Goal: Information Seeking & Learning: Learn about a topic

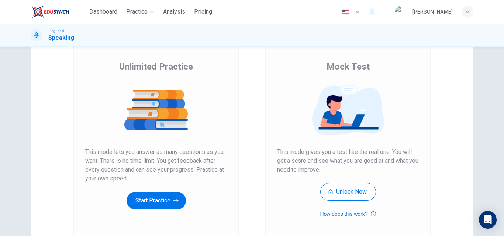
scroll to position [111, 0]
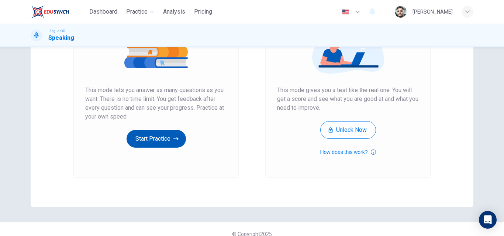
click at [175, 141] on icon "button" at bounding box center [175, 138] width 5 height 7
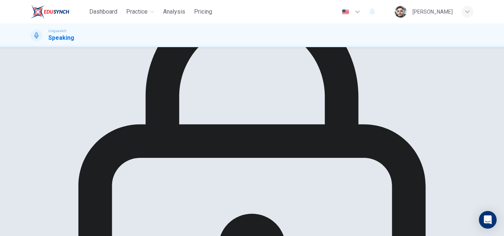
scroll to position [74, 0]
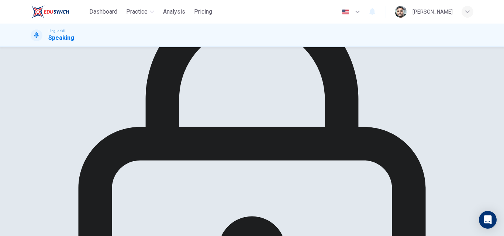
scroll to position [74, 0]
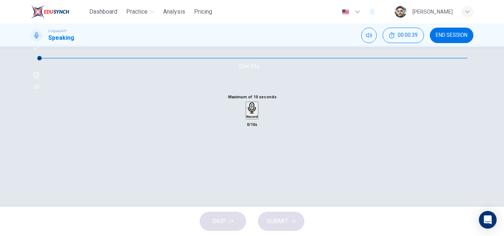
scroll to position [37, 0]
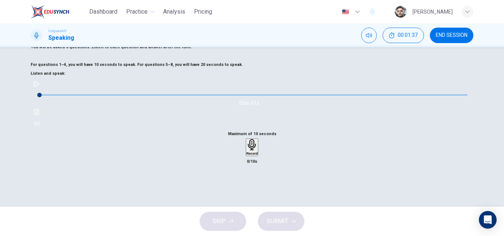
click at [39, 87] on icon "button" at bounding box center [37, 84] width 6 height 6
type input "0"
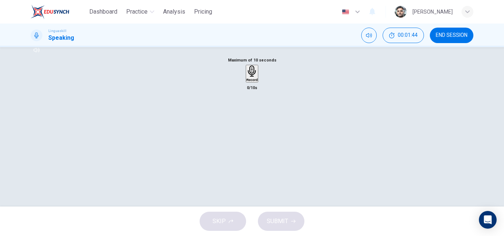
drag, startPoint x: 258, startPoint y: 145, endPoint x: 271, endPoint y: 145, distance: 13.3
click at [258, 82] on div "Record" at bounding box center [251, 74] width 11 height 16
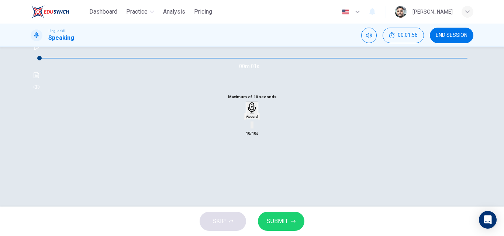
click at [288, 222] on button "SUBMIT" at bounding box center [281, 221] width 46 height 19
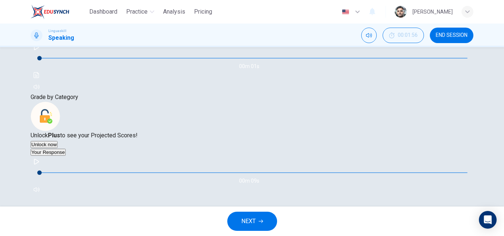
click at [58, 148] on button "Unlock now" at bounding box center [44, 144] width 27 height 7
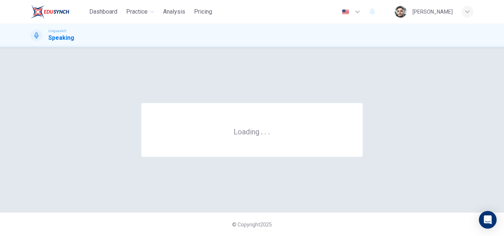
scroll to position [0, 0]
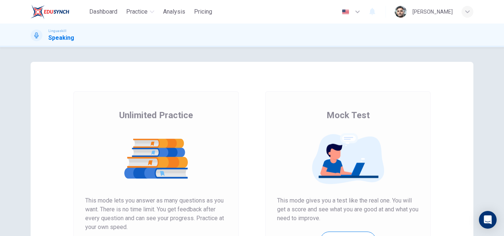
scroll to position [111, 0]
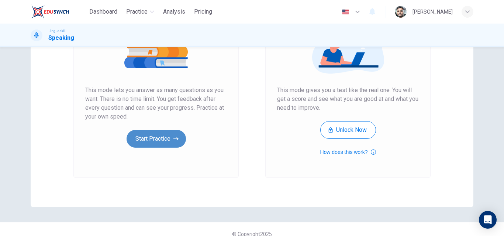
click at [166, 138] on button "Start Practice" at bounding box center [155, 139] width 59 height 18
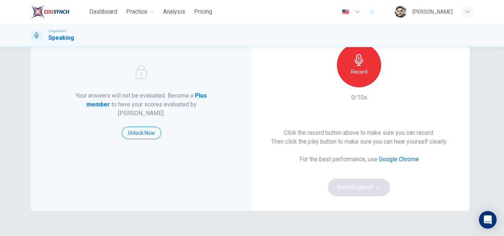
scroll to position [37, 0]
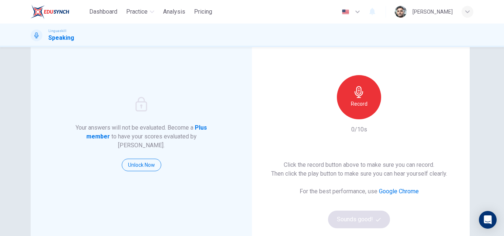
click at [356, 96] on icon "button" at bounding box center [358, 92] width 8 height 12
click at [374, 218] on button "Sounds good!" at bounding box center [359, 220] width 62 height 18
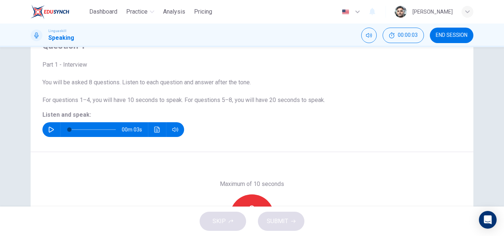
scroll to position [74, 0]
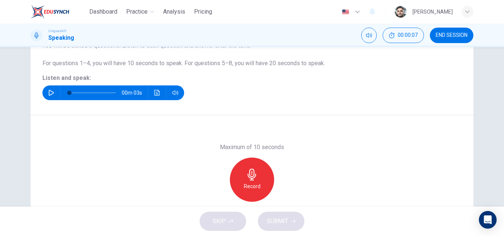
click at [49, 92] on icon "button" at bounding box center [51, 93] width 6 height 6
click at [240, 178] on div "Record" at bounding box center [252, 180] width 44 height 44
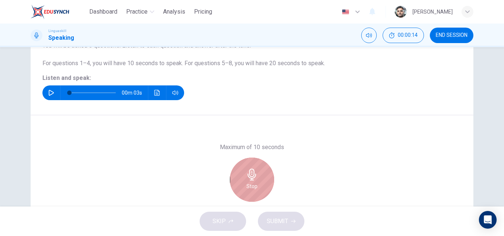
click at [256, 178] on div "Stop" at bounding box center [252, 180] width 44 height 44
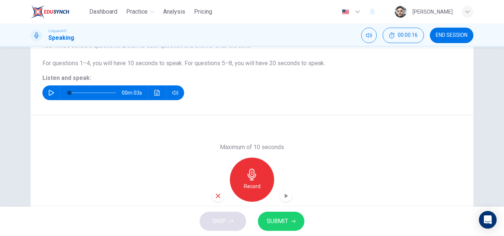
click at [253, 178] on icon "button" at bounding box center [251, 175] width 8 height 12
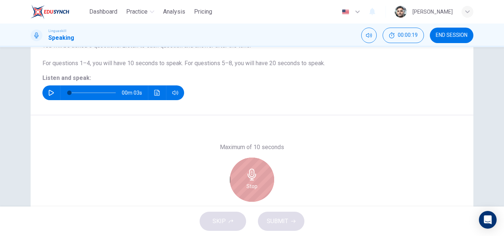
click at [270, 174] on div "Stop" at bounding box center [252, 180] width 44 height 44
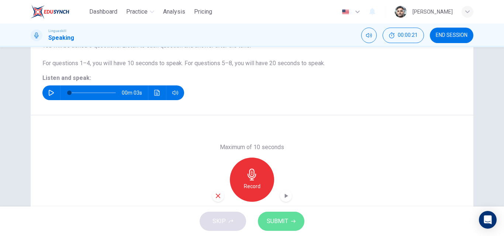
click at [292, 219] on button "SUBMIT" at bounding box center [281, 221] width 46 height 19
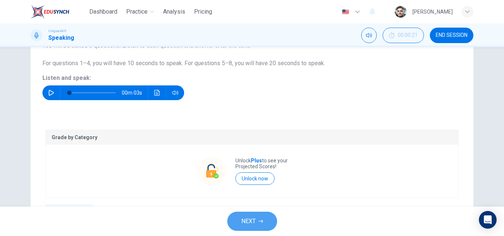
click at [265, 219] on button "NEXT" at bounding box center [252, 221] width 50 height 19
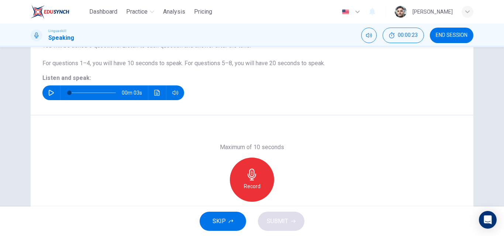
click at [50, 92] on icon "button" at bounding box center [51, 93] width 5 height 6
click at [253, 180] on icon "button" at bounding box center [252, 175] width 12 height 12
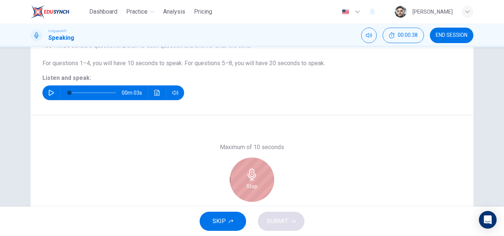
click at [256, 175] on div "Stop" at bounding box center [252, 180] width 44 height 44
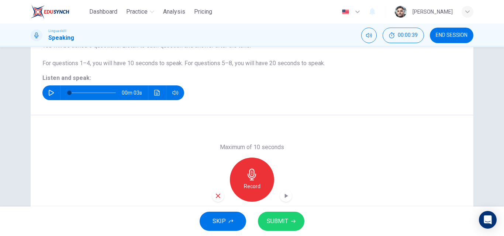
click at [292, 219] on button "SUBMIT" at bounding box center [281, 221] width 46 height 19
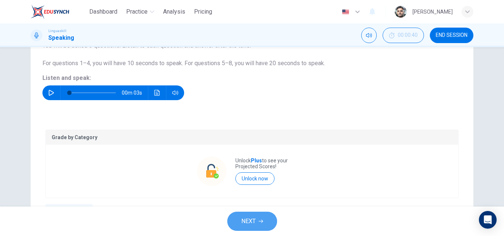
click at [266, 224] on button "NEXT" at bounding box center [252, 221] width 50 height 19
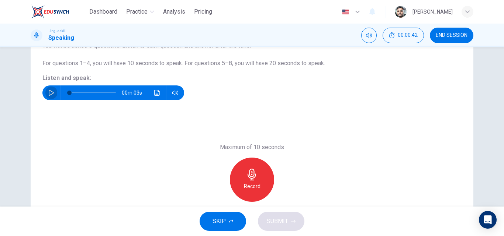
click at [49, 92] on icon "button" at bounding box center [51, 93] width 6 height 6
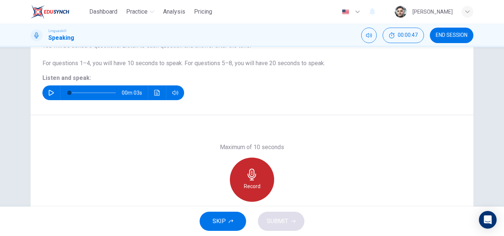
click at [258, 177] on div "Record" at bounding box center [252, 180] width 44 height 44
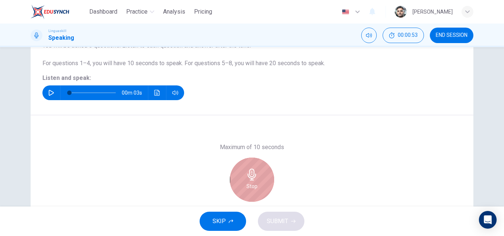
click at [258, 177] on div "Stop" at bounding box center [252, 180] width 44 height 44
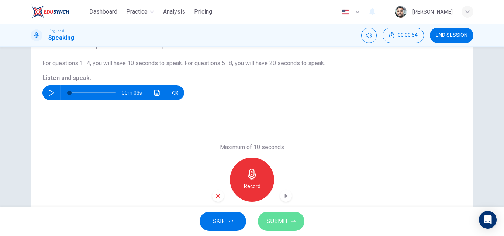
click at [290, 217] on button "SUBMIT" at bounding box center [281, 221] width 46 height 19
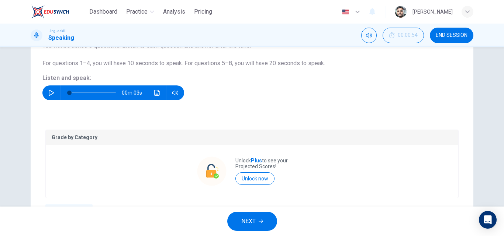
click at [264, 219] on button "NEXT" at bounding box center [252, 221] width 50 height 19
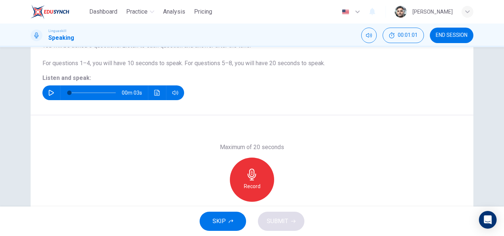
click at [49, 92] on icon "button" at bounding box center [51, 93] width 6 height 6
click at [257, 177] on div "Record" at bounding box center [252, 180] width 44 height 44
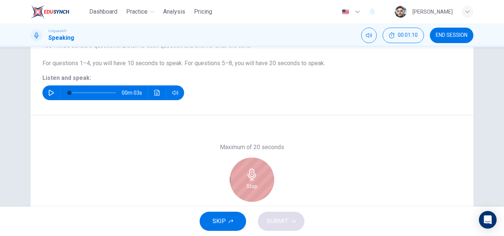
click at [259, 186] on div "Stop" at bounding box center [252, 180] width 44 height 44
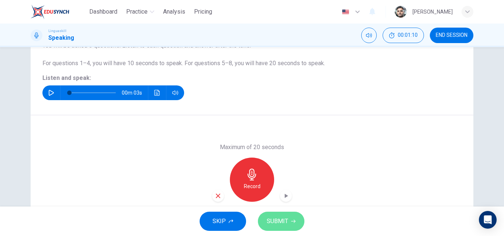
click at [292, 221] on icon "button" at bounding box center [293, 221] width 4 height 4
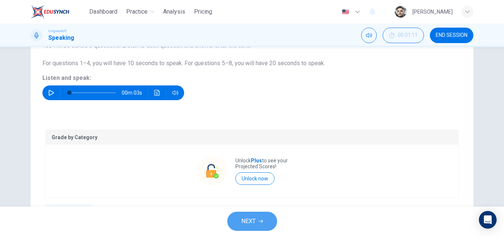
click at [258, 219] on button "NEXT" at bounding box center [252, 221] width 50 height 19
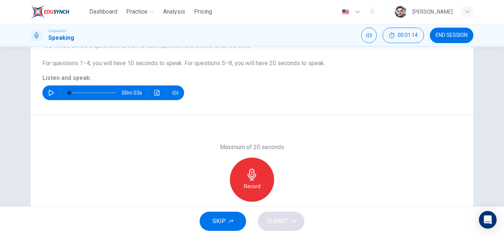
click at [50, 93] on icon "button" at bounding box center [51, 93] width 6 height 6
click at [253, 181] on div "Record" at bounding box center [252, 180] width 44 height 44
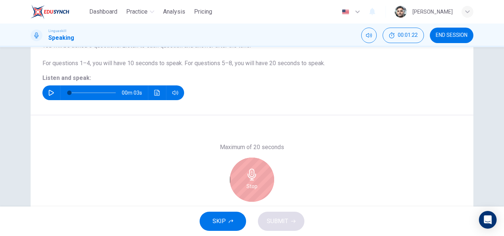
click at [247, 185] on h6 "Stop" at bounding box center [251, 186] width 11 height 9
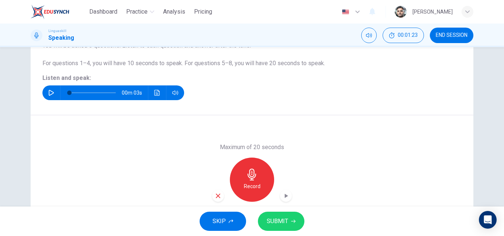
click at [293, 221] on icon "button" at bounding box center [293, 221] width 4 height 4
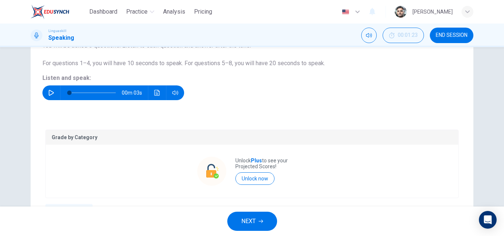
scroll to position [37, 0]
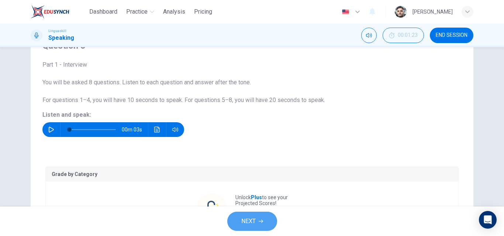
click at [264, 219] on button "NEXT" at bounding box center [252, 221] width 50 height 19
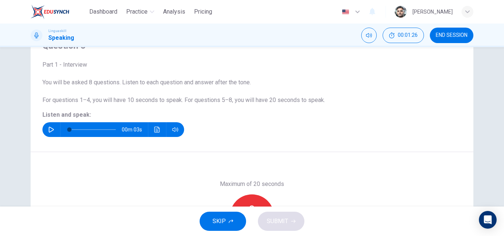
click at [48, 129] on icon "button" at bounding box center [51, 130] width 6 height 6
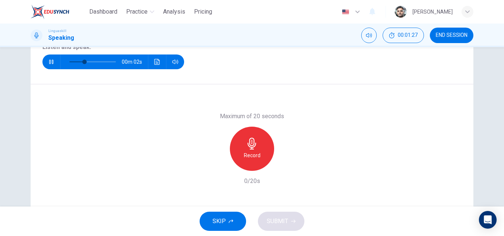
scroll to position [111, 0]
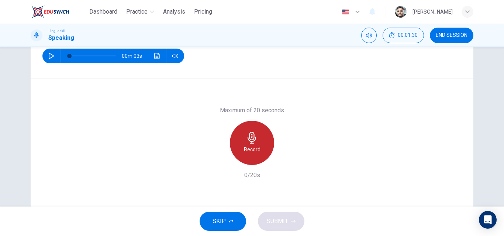
click at [250, 140] on icon "button" at bounding box center [251, 138] width 8 height 12
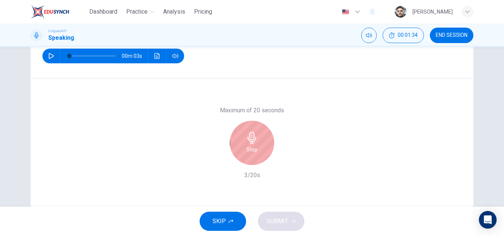
click at [250, 141] on icon "button" at bounding box center [252, 138] width 12 height 12
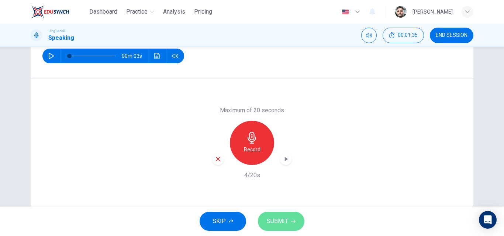
click at [288, 222] on button "SUBMIT" at bounding box center [281, 221] width 46 height 19
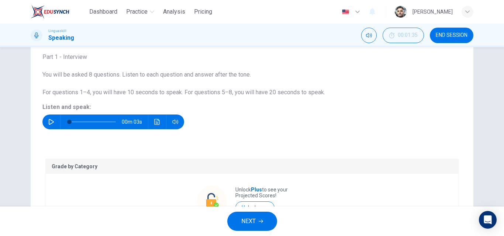
scroll to position [44, 0]
drag, startPoint x: 260, startPoint y: 222, endPoint x: 291, endPoint y: 187, distance: 46.5
click at [260, 222] on icon "button" at bounding box center [261, 221] width 4 height 4
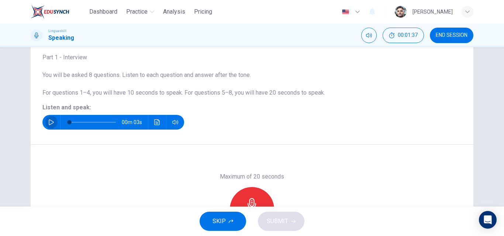
click at [50, 122] on icon "button" at bounding box center [51, 122] width 6 height 6
type input "0"
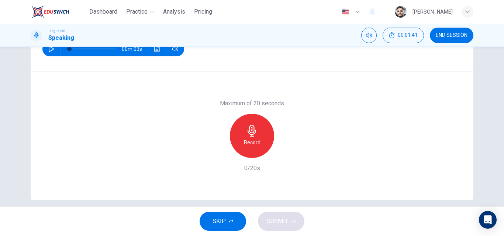
scroll to position [118, 0]
click at [254, 134] on icon "button" at bounding box center [252, 131] width 12 height 12
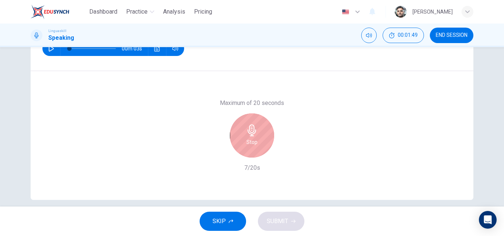
click at [252, 129] on icon "button" at bounding box center [251, 131] width 8 height 12
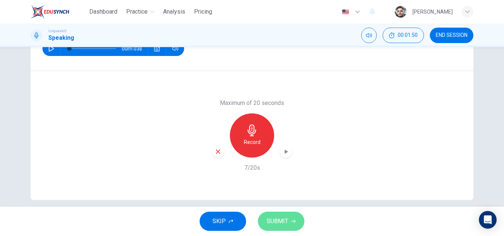
click at [286, 220] on span "SUBMIT" at bounding box center [277, 221] width 21 height 10
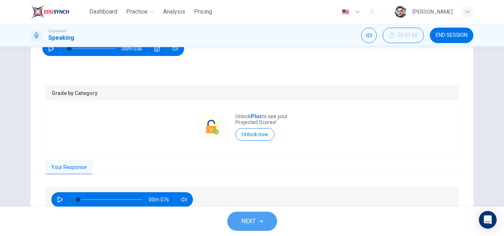
click at [269, 224] on button "NEXT" at bounding box center [252, 221] width 50 height 19
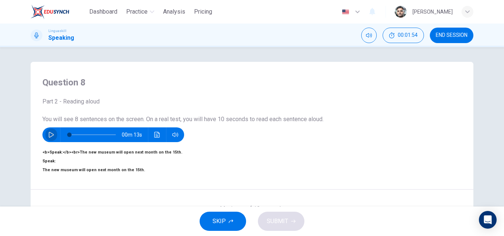
click at [49, 135] on icon "button" at bounding box center [51, 135] width 5 height 6
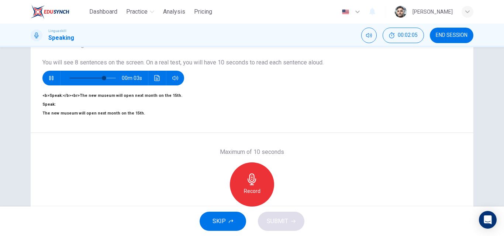
scroll to position [74, 0]
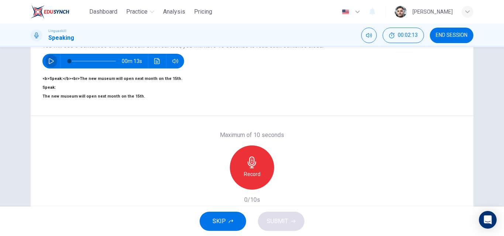
click at [49, 61] on icon "button" at bounding box center [51, 61] width 5 height 6
click at [253, 178] on div "Record" at bounding box center [252, 168] width 44 height 44
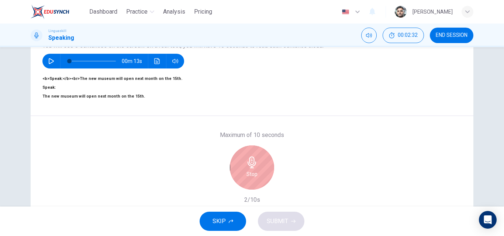
click at [254, 169] on icon "button" at bounding box center [251, 163] width 8 height 12
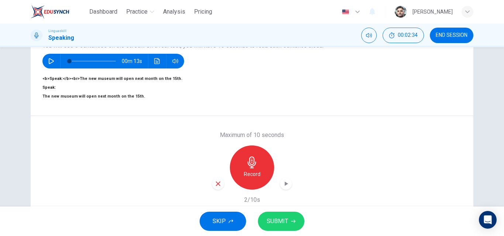
click at [254, 169] on icon "button" at bounding box center [251, 163] width 8 height 12
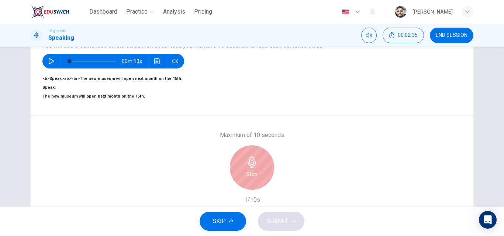
click at [221, 221] on span "SKIP" at bounding box center [218, 221] width 13 height 10
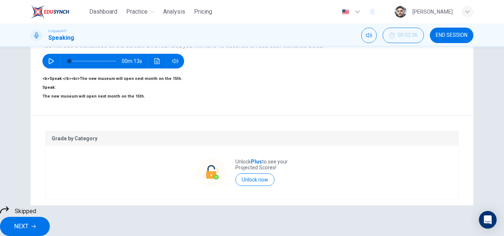
click at [36, 225] on icon "button" at bounding box center [33, 227] width 4 height 4
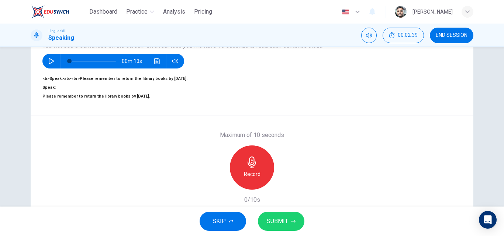
click at [51, 63] on icon "button" at bounding box center [51, 61] width 6 height 6
click at [256, 179] on h6 "Record" at bounding box center [252, 174] width 17 height 9
click at [288, 219] on button "SUBMIT" at bounding box center [281, 221] width 46 height 19
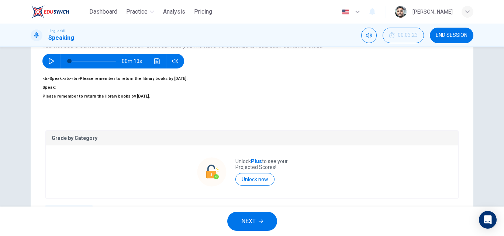
click at [260, 219] on button "NEXT" at bounding box center [252, 221] width 50 height 19
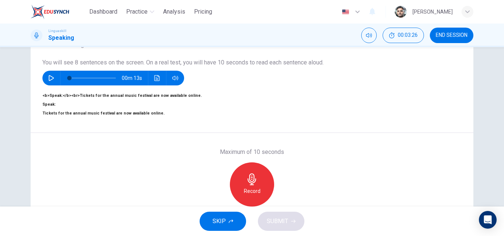
scroll to position [52, 0]
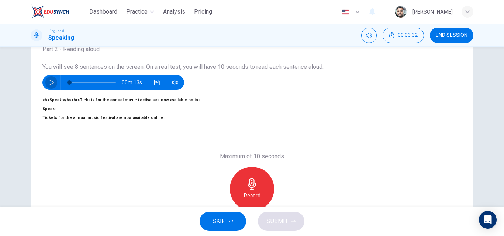
click at [50, 82] on icon "button" at bounding box center [51, 83] width 6 height 6
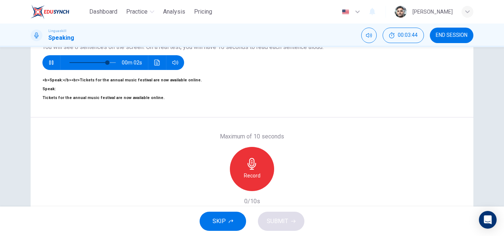
scroll to position [89, 0]
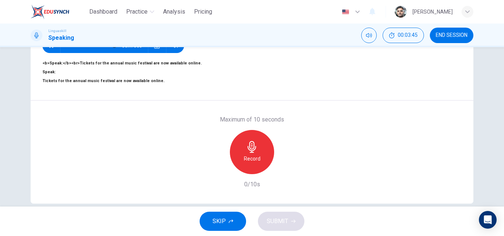
type input "0"
click at [251, 153] on icon "button" at bounding box center [252, 147] width 12 height 12
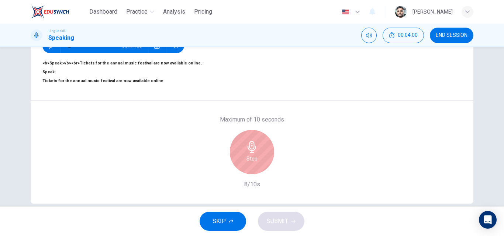
click at [253, 153] on icon "button" at bounding box center [251, 147] width 8 height 12
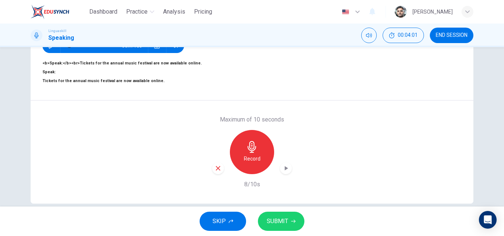
click at [281, 221] on span "SUBMIT" at bounding box center [277, 221] width 21 height 10
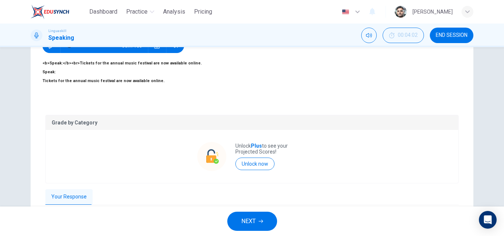
click at [261, 223] on icon "button" at bounding box center [261, 221] width 4 height 4
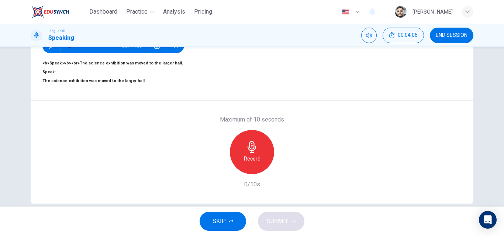
click at [255, 163] on h6 "Record" at bounding box center [252, 159] width 17 height 9
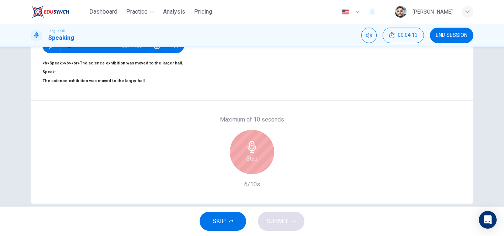
click at [250, 153] on icon "button" at bounding box center [251, 147] width 8 height 12
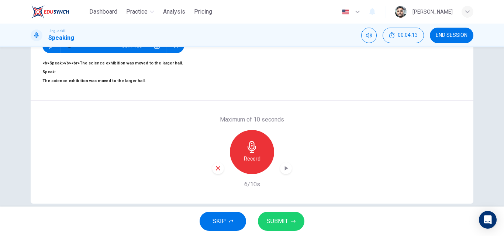
click at [287, 221] on span "SUBMIT" at bounding box center [277, 221] width 21 height 10
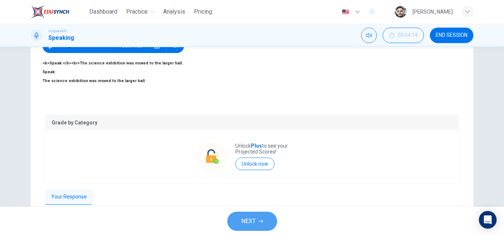
click at [262, 218] on button "NEXT" at bounding box center [252, 221] width 50 height 19
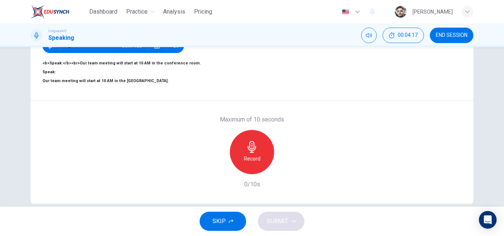
click at [252, 153] on icon "button" at bounding box center [251, 147] width 8 height 12
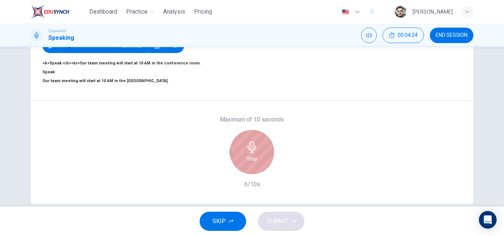
click at [253, 153] on icon "button" at bounding box center [251, 147] width 8 height 12
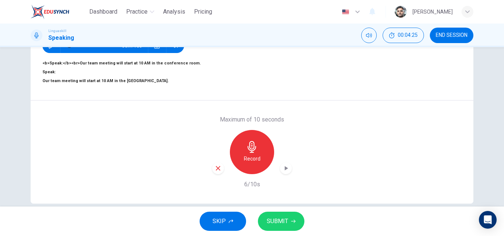
click at [285, 222] on span "SUBMIT" at bounding box center [277, 221] width 21 height 10
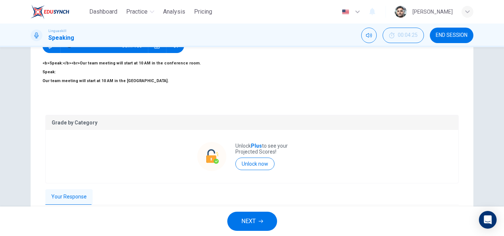
click at [268, 225] on button "NEXT" at bounding box center [252, 221] width 50 height 19
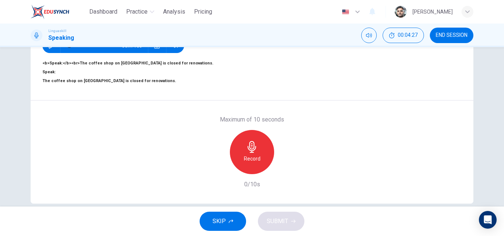
click at [252, 153] on icon "button" at bounding box center [252, 147] width 12 height 12
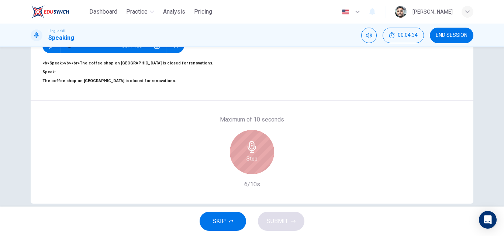
click at [248, 153] on icon "button" at bounding box center [251, 147] width 8 height 12
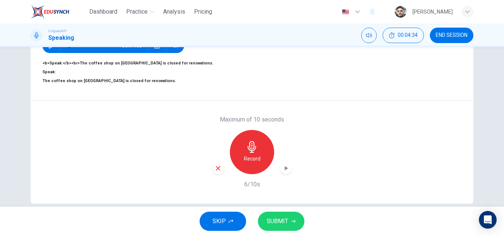
click at [287, 219] on span "SUBMIT" at bounding box center [277, 221] width 21 height 10
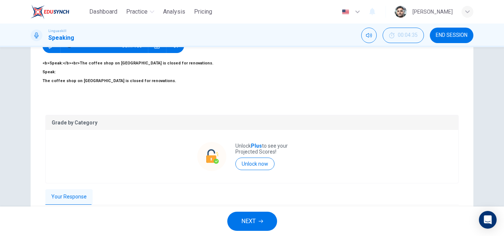
click at [257, 223] on button "NEXT" at bounding box center [252, 221] width 50 height 19
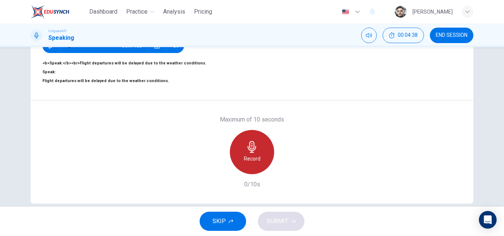
click at [254, 153] on icon "button" at bounding box center [252, 147] width 12 height 12
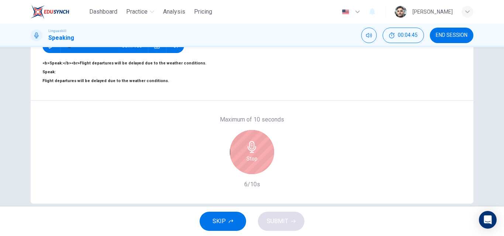
click at [249, 152] on icon "button" at bounding box center [251, 147] width 8 height 12
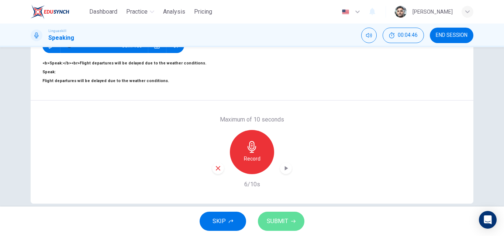
click at [286, 218] on span "SUBMIT" at bounding box center [277, 221] width 21 height 10
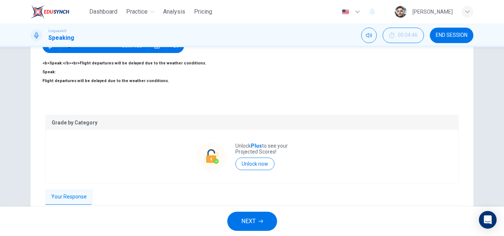
click at [262, 219] on button "NEXT" at bounding box center [252, 221] width 50 height 19
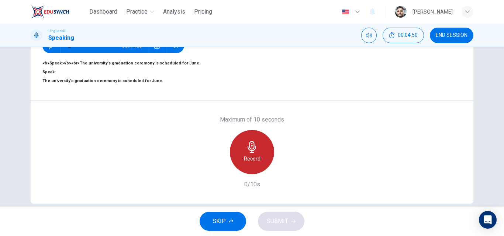
drag, startPoint x: 254, startPoint y: 158, endPoint x: 278, endPoint y: 155, distance: 23.7
click at [254, 153] on icon "button" at bounding box center [252, 147] width 12 height 12
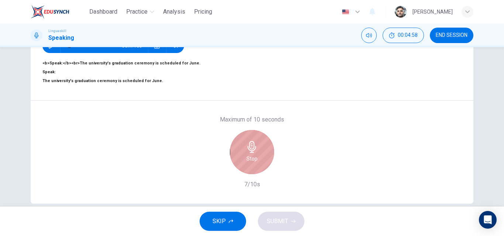
click at [258, 170] on div "Stop" at bounding box center [252, 152] width 44 height 44
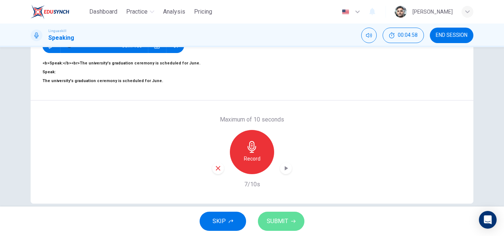
click at [290, 216] on button "SUBMIT" at bounding box center [281, 221] width 46 height 19
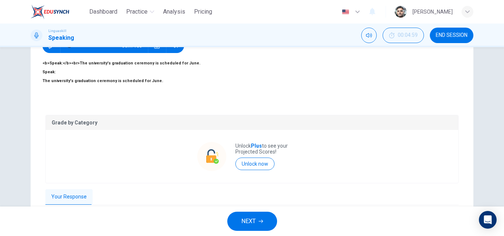
click at [264, 226] on button "NEXT" at bounding box center [252, 221] width 50 height 19
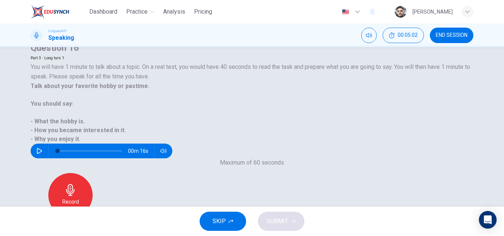
scroll to position [37, 0]
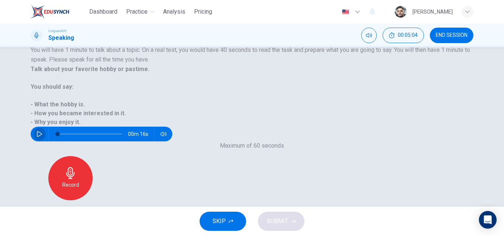
click at [42, 131] on icon "button" at bounding box center [40, 134] width 6 height 6
type input "0"
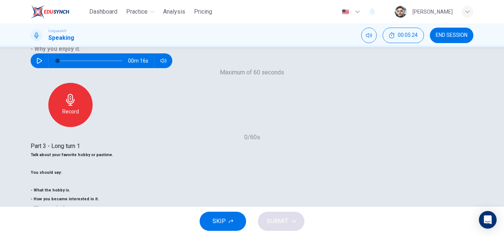
scroll to position [111, 0]
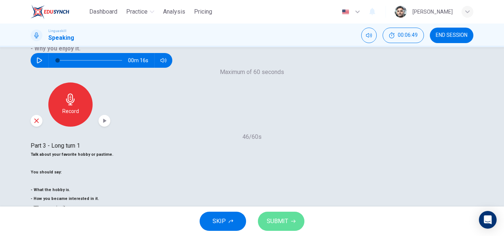
click at [285, 221] on span "SUBMIT" at bounding box center [277, 221] width 21 height 10
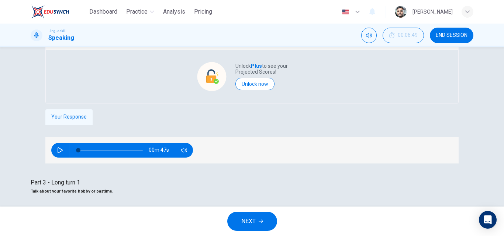
scroll to position [168, 0]
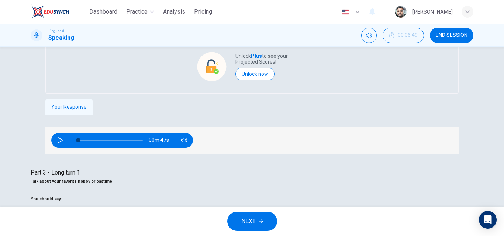
type input "0"
click at [264, 222] on button "NEXT" at bounding box center [252, 221] width 50 height 19
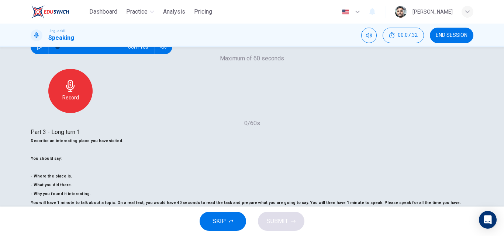
scroll to position [126, 0]
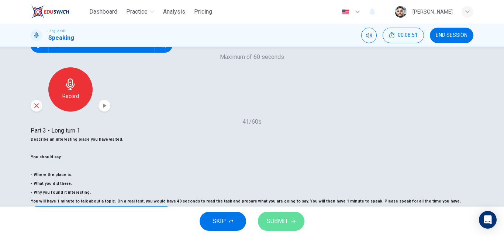
click at [296, 219] on button "SUBMIT" at bounding box center [281, 221] width 46 height 19
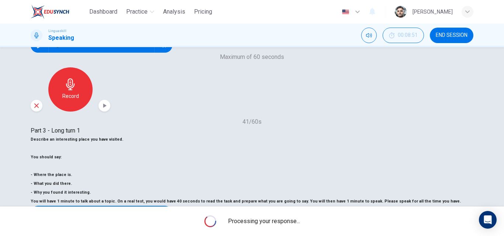
scroll to position [141, 0]
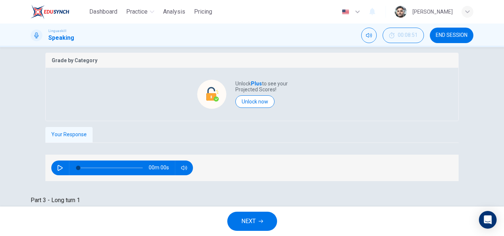
type input "0"
click at [263, 222] on icon "button" at bounding box center [261, 221] width 4 height 3
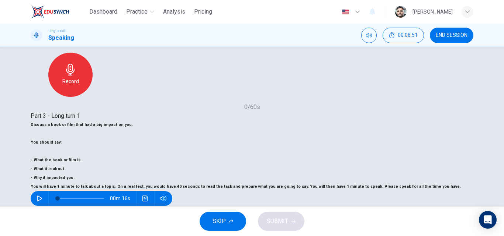
scroll to position [126, 0]
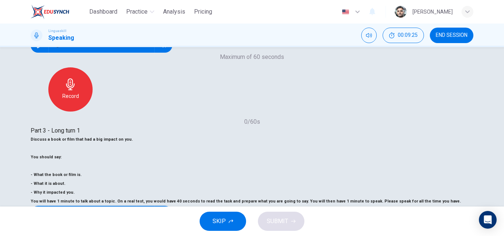
drag, startPoint x: 41, startPoint y: 60, endPoint x: 104, endPoint y: 118, distance: 85.7
click at [104, 135] on div "Discuss a book or film that had a big impact on you. You should say: - What the…" at bounding box center [252, 166] width 443 height 62
drag, startPoint x: 99, startPoint y: 116, endPoint x: 39, endPoint y: 65, distance: 78.5
click at [39, 126] on div "Part 3 - Long turn 1 Discuss a book or film that had a big impact on you. You s…" at bounding box center [252, 173] width 443 height 94
drag, startPoint x: 40, startPoint y: 61, endPoint x: 97, endPoint y: 119, distance: 81.1
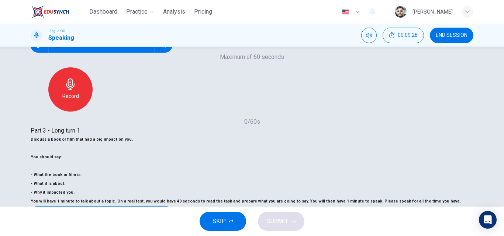
click at [97, 126] on div "Part 3 - Long turn 1 Discuss a book or film that had a big impact on you. You s…" at bounding box center [252, 173] width 443 height 94
drag, startPoint x: 100, startPoint y: 116, endPoint x: 39, endPoint y: 89, distance: 66.7
click at [39, 126] on div "Part 3 - Long turn 1 Discuss a book or film that had a big impact on you. You s…" at bounding box center [252, 173] width 443 height 94
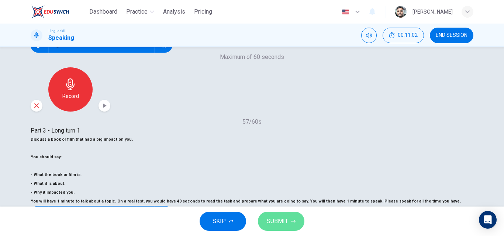
click at [290, 220] on button "SUBMIT" at bounding box center [281, 221] width 46 height 19
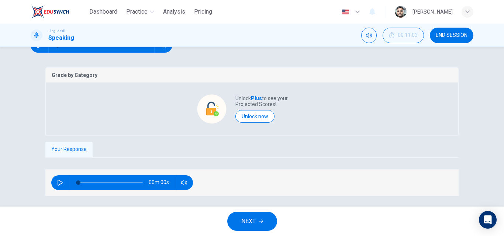
scroll to position [141, 0]
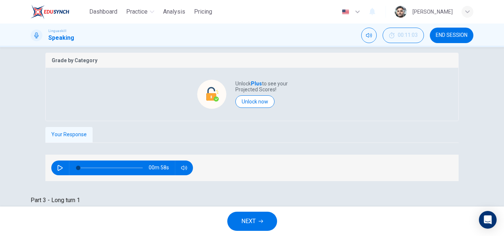
click at [267, 220] on button "NEXT" at bounding box center [252, 221] width 50 height 19
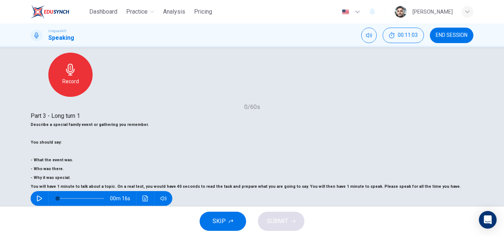
scroll to position [126, 0]
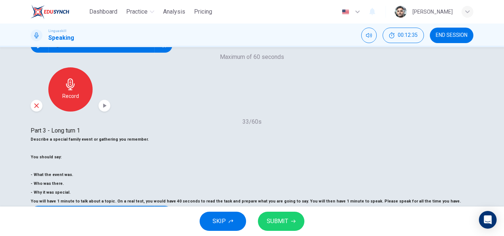
click at [292, 222] on icon "button" at bounding box center [293, 221] width 4 height 4
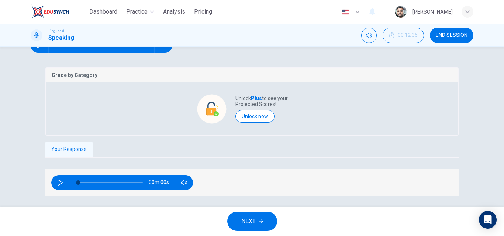
scroll to position [141, 0]
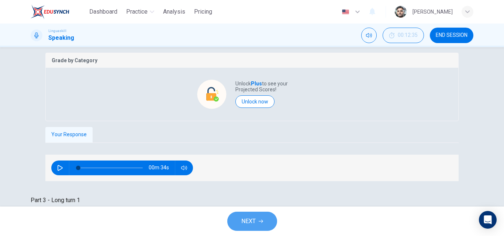
click at [262, 220] on icon "button" at bounding box center [261, 221] width 4 height 4
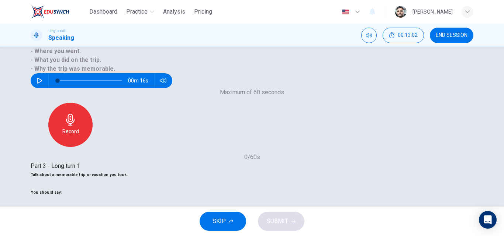
scroll to position [111, 0]
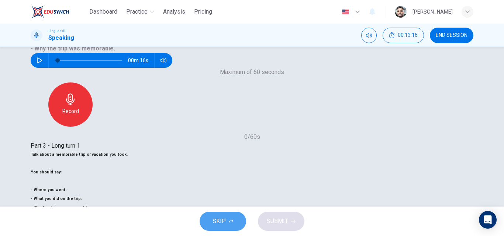
click at [235, 219] on button "SKIP" at bounding box center [223, 221] width 46 height 19
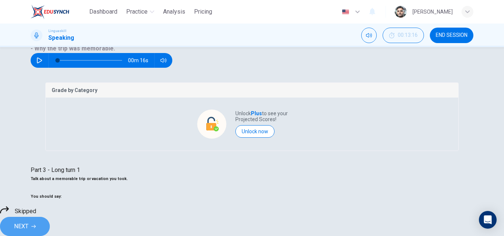
click at [28, 222] on span "NEXT" at bounding box center [21, 227] width 14 height 10
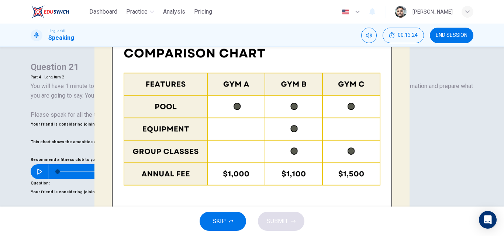
scroll to position [0, 0]
click at [42, 170] on icon "button" at bounding box center [40, 173] width 6 height 6
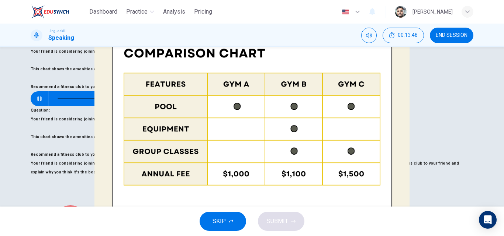
scroll to position [37, 0]
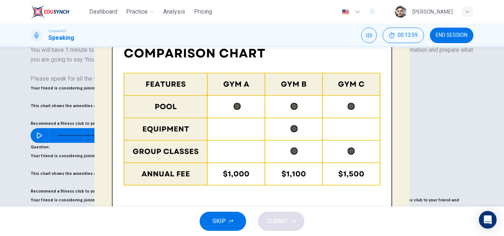
type input "0"
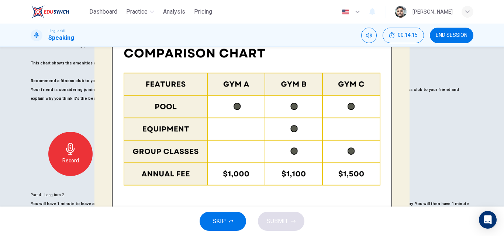
scroll to position [184, 0]
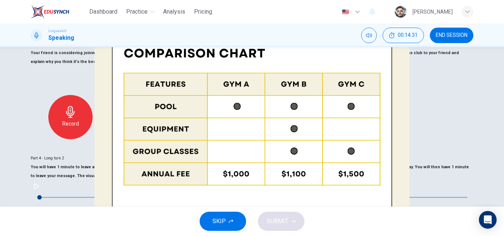
click at [232, 232] on button "CLICK TO ZOOM" at bounding box center [252, 235] width 40 height 7
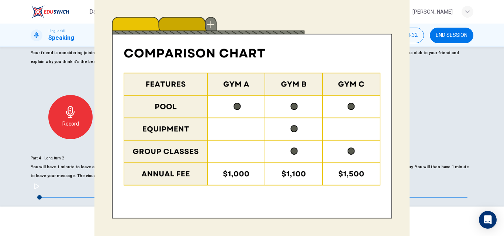
click at [292, 193] on img at bounding box center [252, 118] width 504 height 236
click at [330, 41] on img at bounding box center [252, 118] width 504 height 236
click at [381, 0] on div at bounding box center [252, 0] width 504 height 0
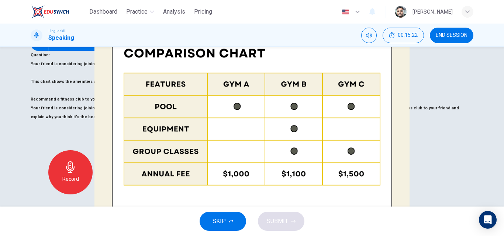
scroll to position [148, 0]
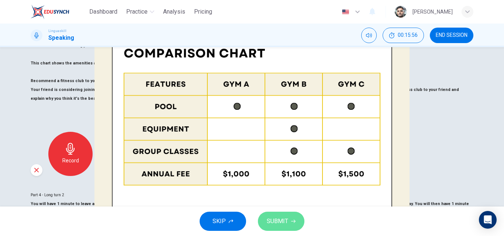
click at [290, 218] on button "SUBMIT" at bounding box center [281, 221] width 46 height 19
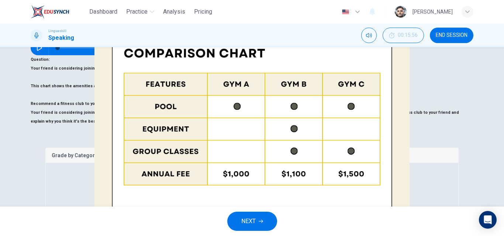
scroll to position [89, 0]
click at [256, 222] on button "NEXT" at bounding box center [252, 221] width 50 height 19
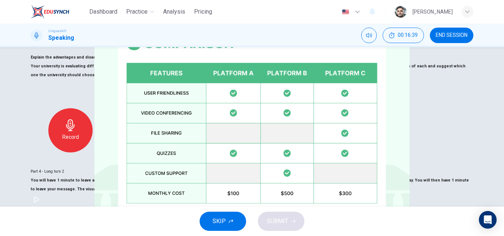
scroll to position [184, 0]
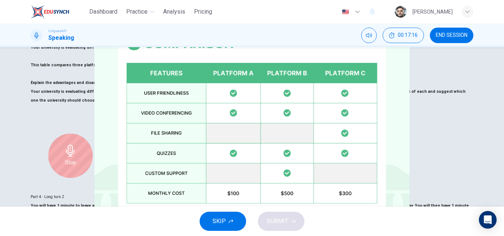
scroll to position [148, 0]
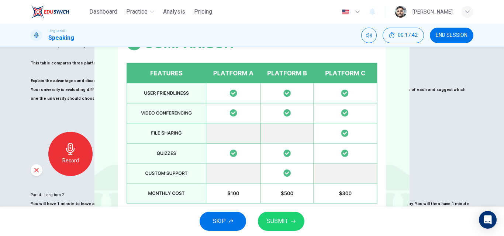
click at [285, 223] on span "SUBMIT" at bounding box center [277, 221] width 21 height 10
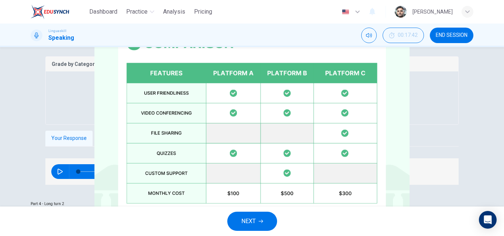
scroll to position [218, 0]
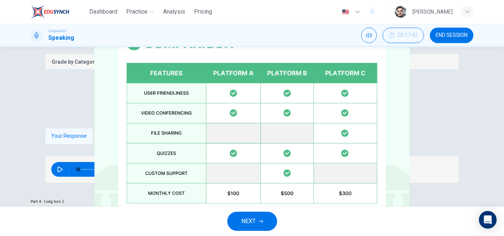
click at [254, 217] on span "NEXT" at bounding box center [248, 221] width 14 height 10
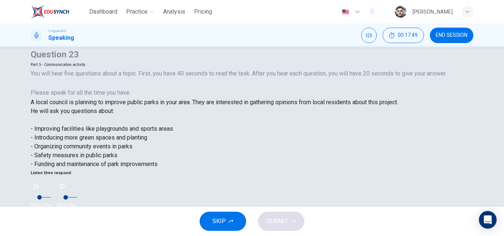
scroll to position [0, 0]
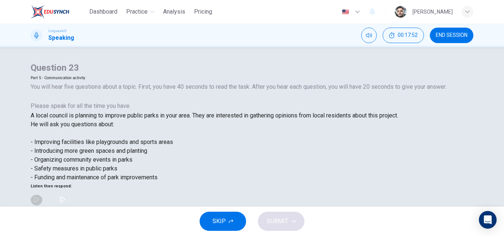
click at [39, 197] on icon "button" at bounding box center [37, 200] width 6 height 6
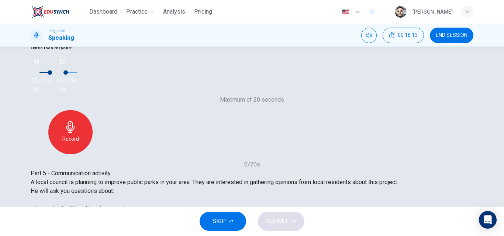
scroll to position [148, 0]
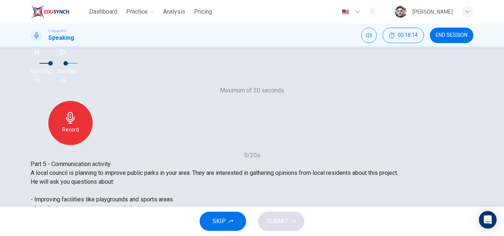
type input "0"
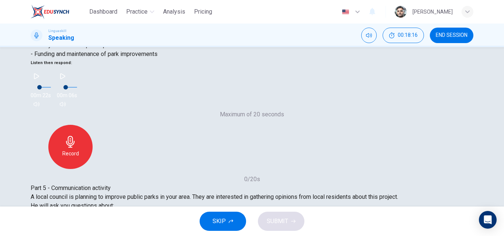
scroll to position [111, 0]
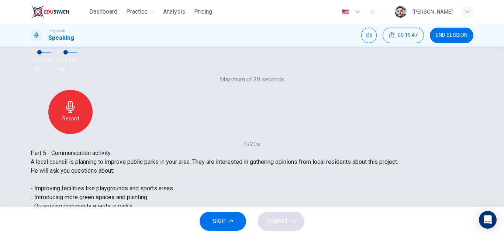
scroll to position [162, 0]
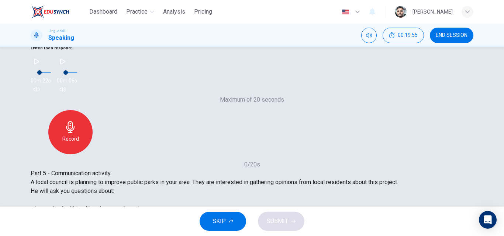
scroll to position [125, 0]
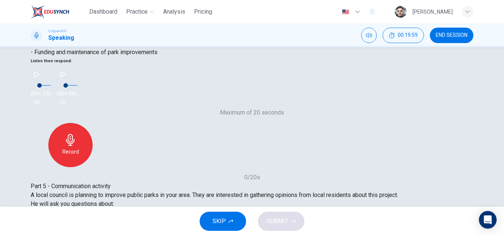
type input "0"
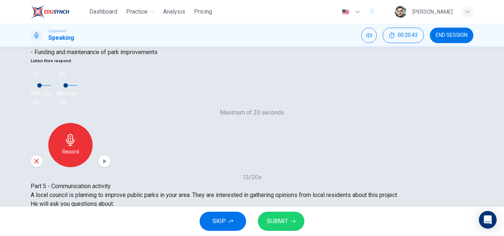
click at [286, 219] on span "SUBMIT" at bounding box center [277, 221] width 21 height 10
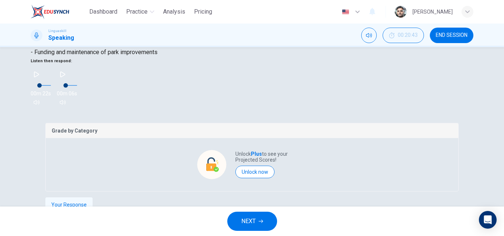
type input "0"
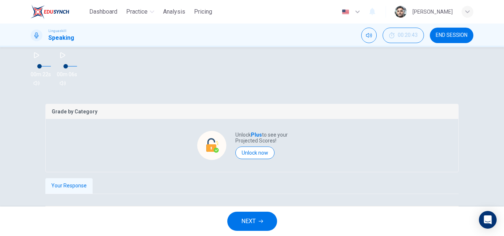
scroll to position [162, 0]
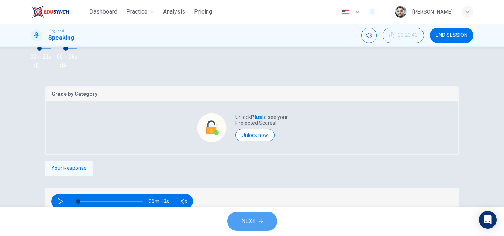
click at [264, 218] on button "NEXT" at bounding box center [252, 221] width 50 height 19
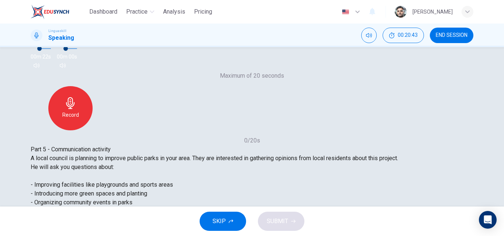
scroll to position [148, 0]
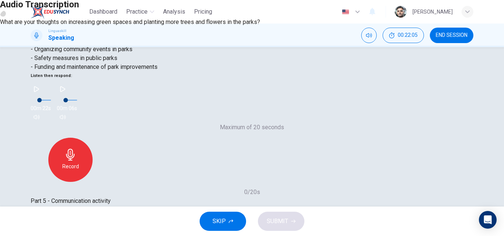
click at [3, 14] on icon "button" at bounding box center [3, 14] width 0 height 0
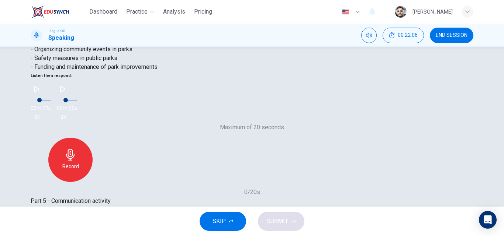
click at [287, 225] on span "SUBMIT" at bounding box center [277, 221] width 21 height 10
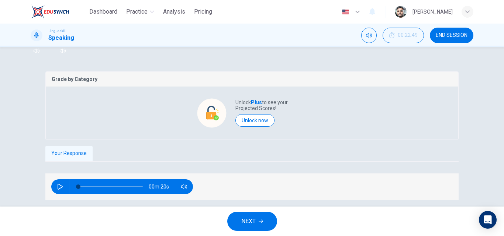
click at [262, 224] on button "NEXT" at bounding box center [252, 221] width 50 height 19
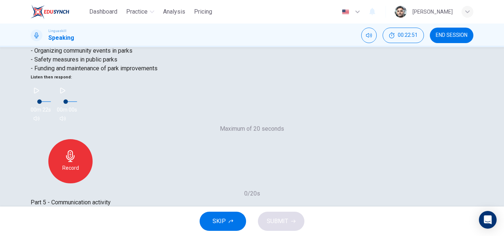
scroll to position [125, 0]
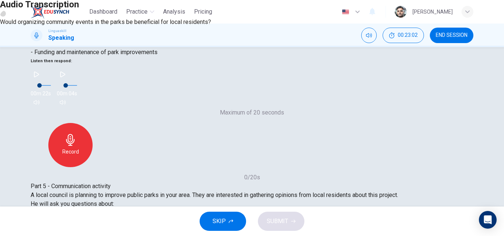
click at [3, 14] on icon "button" at bounding box center [3, 14] width 0 height 0
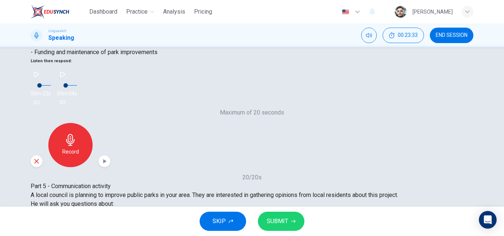
click at [291, 219] on button "SUBMIT" at bounding box center [281, 221] width 46 height 19
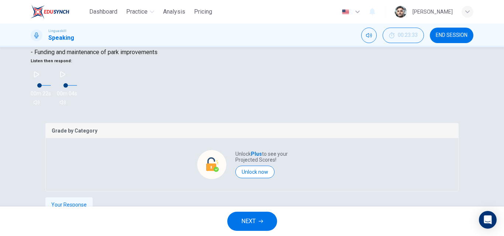
click at [259, 220] on icon "button" at bounding box center [261, 221] width 4 height 4
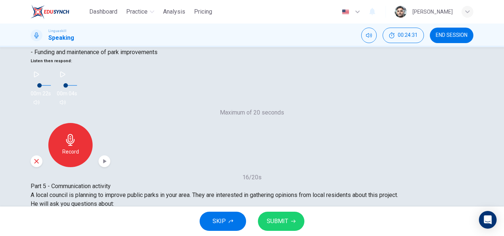
click at [278, 223] on span "SUBMIT" at bounding box center [277, 221] width 21 height 10
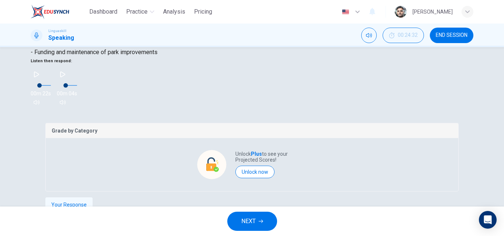
click at [253, 223] on span "NEXT" at bounding box center [248, 221] width 14 height 10
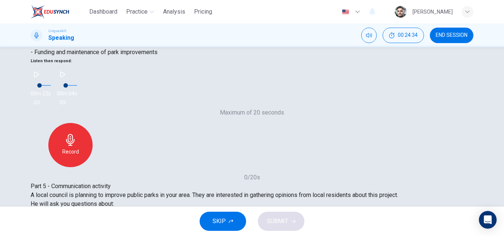
type input "0"
click at [282, 222] on span "SUBMIT" at bounding box center [277, 221] width 21 height 10
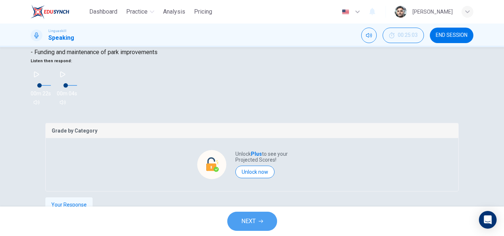
click at [251, 216] on button "NEXT" at bounding box center [252, 221] width 50 height 19
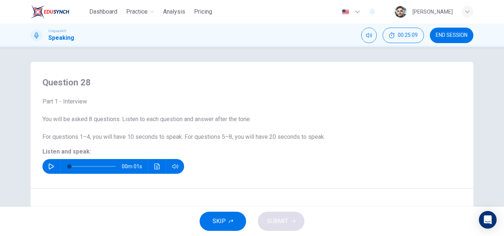
scroll to position [37, 0]
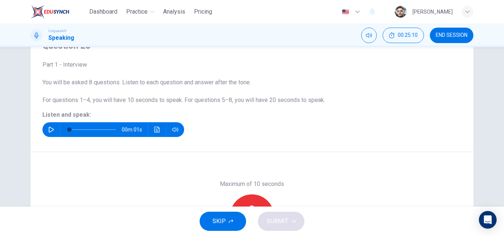
click at [50, 130] on icon "button" at bounding box center [51, 130] width 6 height 6
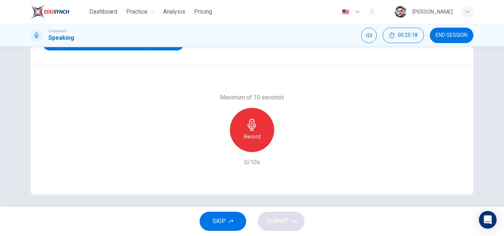
scroll to position [126, 0]
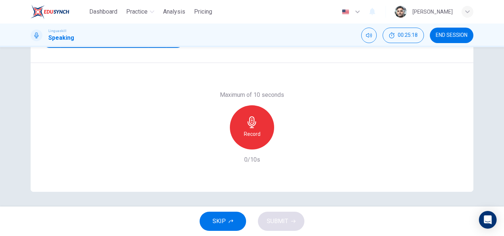
click at [249, 126] on icon "button" at bounding box center [251, 123] width 8 height 12
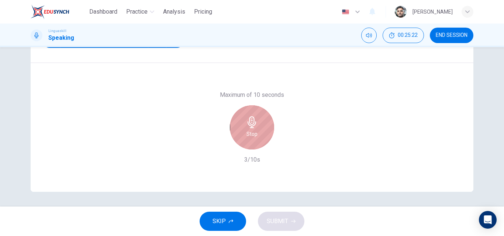
click at [254, 128] on div "Stop" at bounding box center [252, 127] width 44 height 44
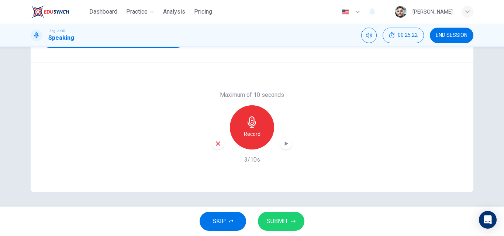
click at [285, 217] on span "SUBMIT" at bounding box center [277, 221] width 21 height 10
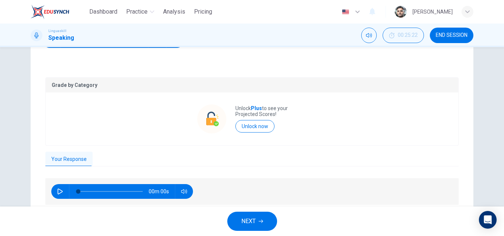
scroll to position [15, 0]
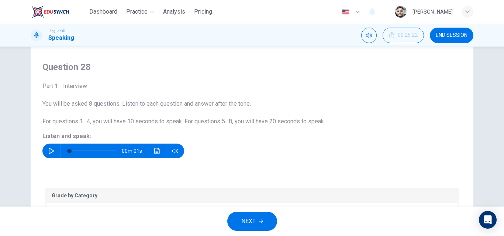
click at [50, 151] on icon "button" at bounding box center [51, 151] width 6 height 6
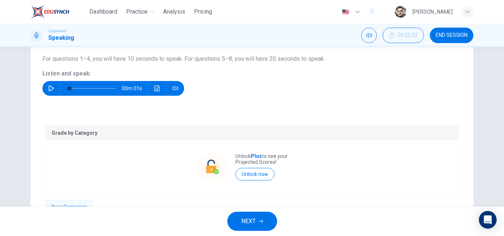
scroll to position [155, 0]
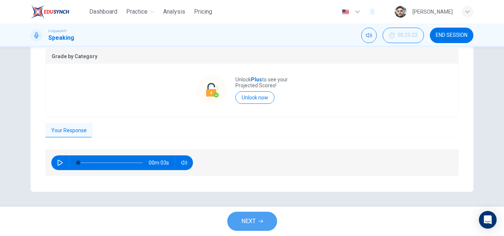
click at [257, 227] on button "NEXT" at bounding box center [252, 221] width 50 height 19
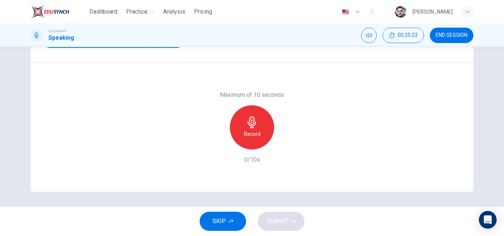
scroll to position [15, 0]
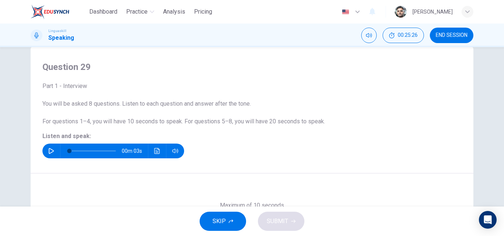
click at [52, 153] on icon "button" at bounding box center [51, 151] width 6 height 6
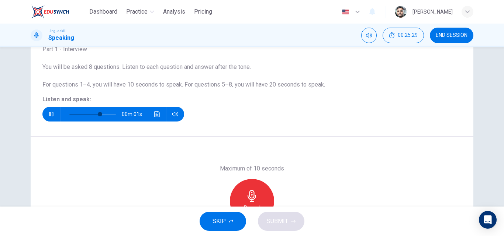
type input "0"
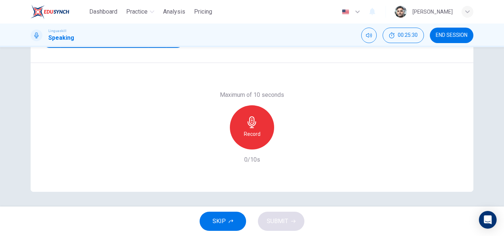
click at [248, 115] on div "Record" at bounding box center [252, 127] width 44 height 44
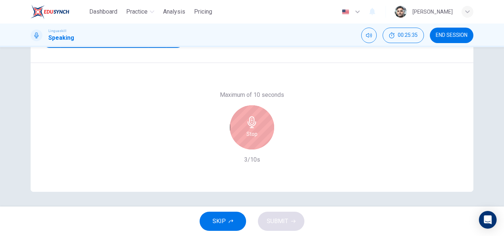
click at [254, 128] on div "Stop" at bounding box center [252, 127] width 44 height 44
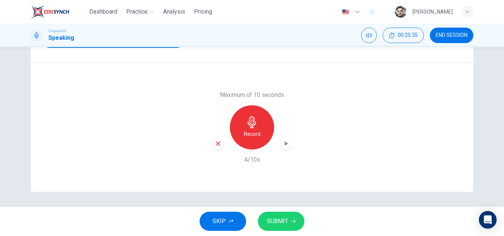
click at [286, 225] on span "SUBMIT" at bounding box center [277, 221] width 21 height 10
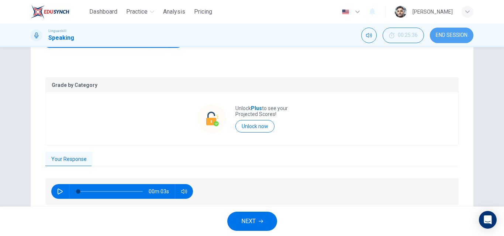
click at [443, 39] on button "END SESSION" at bounding box center [452, 35] width 44 height 15
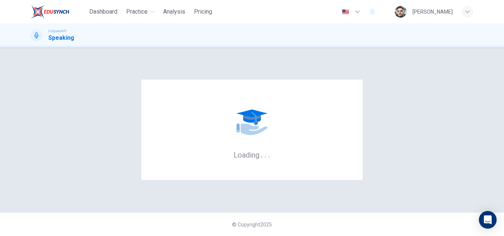
scroll to position [0, 0]
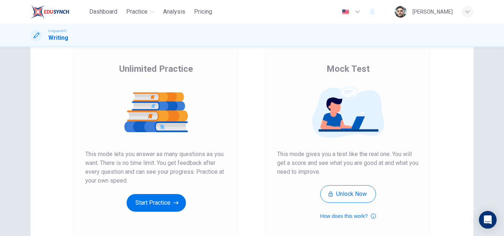
scroll to position [120, 0]
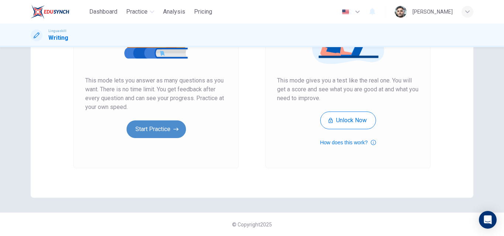
click at [174, 131] on icon "button" at bounding box center [175, 129] width 5 height 7
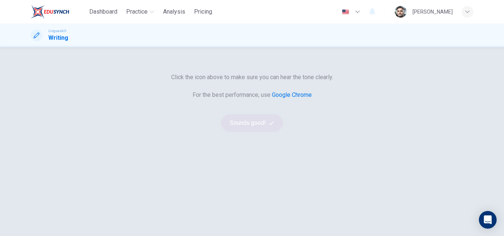
scroll to position [74, 0]
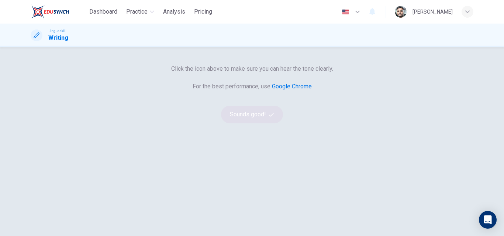
click at [253, 35] on icon "button" at bounding box center [252, 30] width 12 height 9
click at [269, 117] on icon "button" at bounding box center [271, 114] width 5 height 5
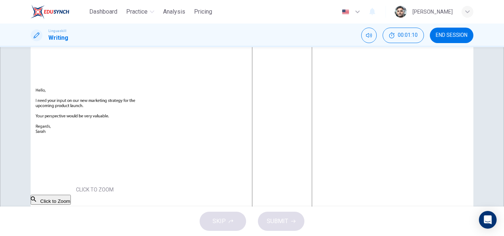
scroll to position [13, 0]
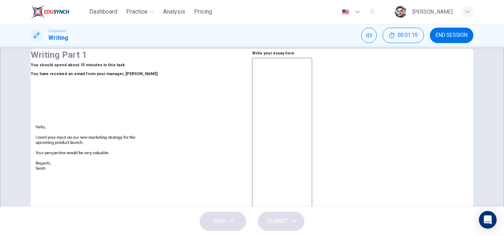
click at [304, 101] on textarea at bounding box center [282, 195] width 60 height 275
type textarea "G"
type textarea "x"
type textarea "G"
type textarea "x"
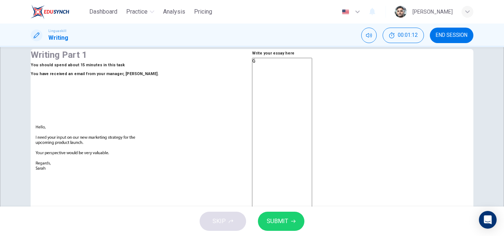
type textarea "Gg"
type textarea "x"
type textarea "G"
type textarea "x"
type textarea "G="
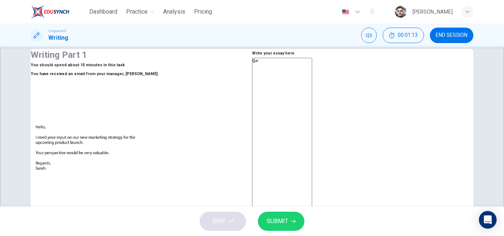
type textarea "x"
type textarea "G"
type textarea "x"
type textarea "h"
type textarea "x"
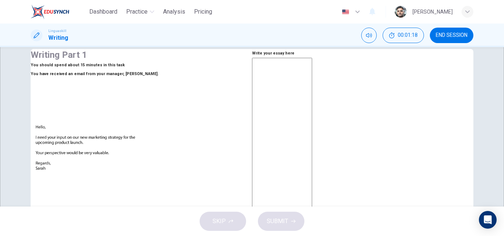
type textarea "H"
type textarea "x"
type textarea "He"
type textarea "x"
type textarea "Hel"
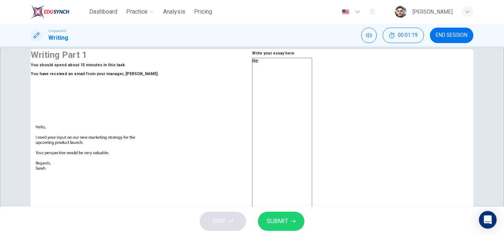
type textarea "x"
type textarea "Hell"
type textarea "x"
type textarea "Hello"
type textarea "x"
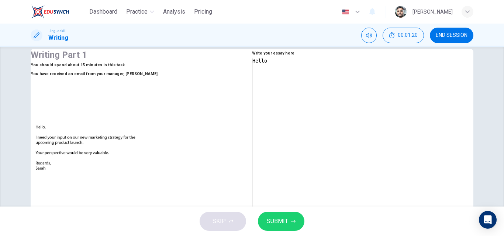
type textarea "Hello"
type textarea "x"
type textarea "Hello S"
type textarea "x"
type textarea "Hello Sa"
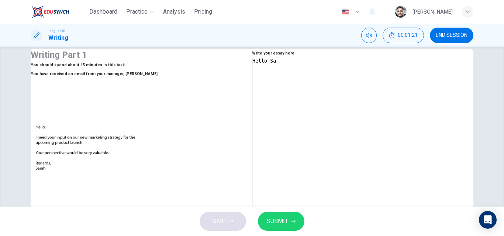
type textarea "x"
type textarea "Hello Sar"
type textarea "x"
type textarea "Hello Sara"
type textarea "x"
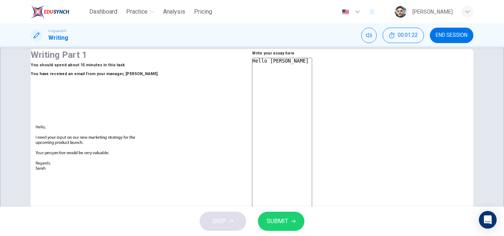
type textarea "Hello Sarah"
type textarea "x"
type textarea "Hello Sarah,"
type textarea "x"
type textarea "Hello Sarah,"
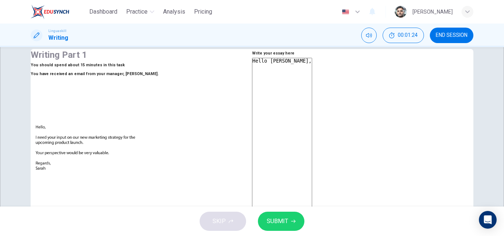
type textarea "x"
type textarea "Hello Sarah, H"
type textarea "x"
type textarea "Hello Sarah, Ho"
type textarea "x"
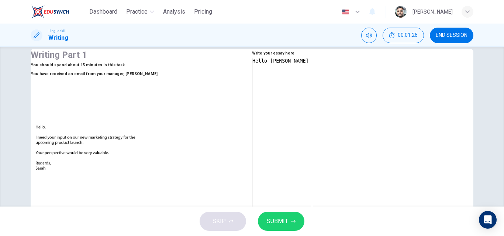
type textarea "Hello Sarah, Hop"
type textarea "x"
type textarea "Hello Sarah, Hope"
type textarea "x"
type textarea "Hello Sarah, Hope"
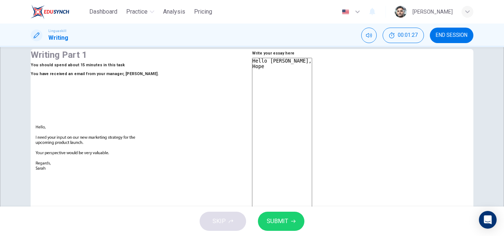
type textarea "x"
type textarea "Hello Sarah, Hope y"
type textarea "x"
type textarea "Hello Sarah, Hope yo"
type textarea "x"
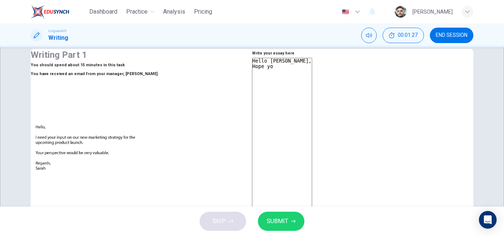
type textarea "Hello Sarah, Hope you"
type textarea "x"
type textarea "Hello Sarah, Hope your"
type textarea "x"
type textarea "Hello Sarah, Hope you"
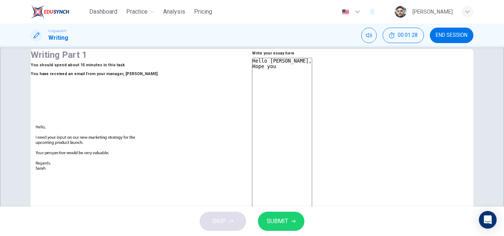
type textarea "x"
type textarea "Hello Sarah, Hope you"
type textarea "x"
type textarea "Hello Sarah, Hope you a"
type textarea "x"
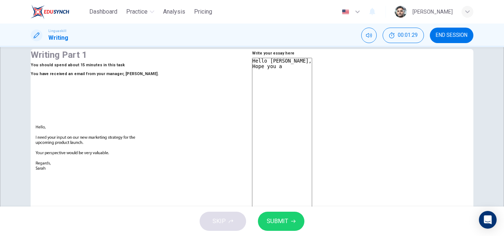
type textarea "Hello Sarah, Hope you ar"
type textarea "x"
type textarea "Hello Sarah, Hope you are"
type textarea "x"
type textarea "Hello Sarah, Hope you are"
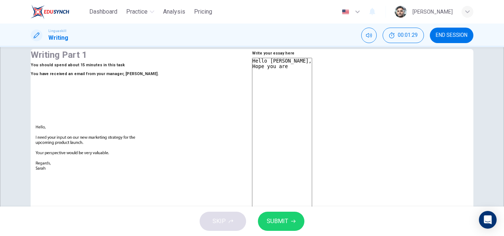
type textarea "x"
type textarea "Hello Sarah, Hope you are d"
type textarea "x"
type textarea "Hello Sarah, Hope you are do"
type textarea "x"
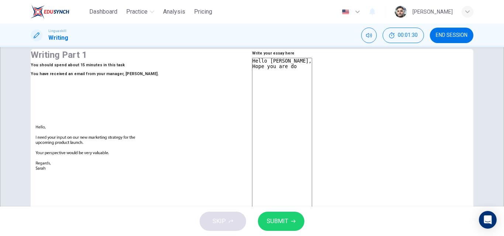
type textarea "Hello Sarah, Hope you are doi"
type textarea "x"
type textarea "Hello Sarah, Hope you are doin"
type textarea "x"
type textarea "Hello Sarah, Hope you are doing"
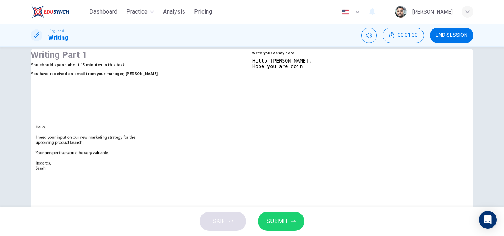
type textarea "x"
type textarea "Hello Sarah, Hope you are doing"
type textarea "x"
type textarea "Hello Sarah, Hope you are doing w"
type textarea "x"
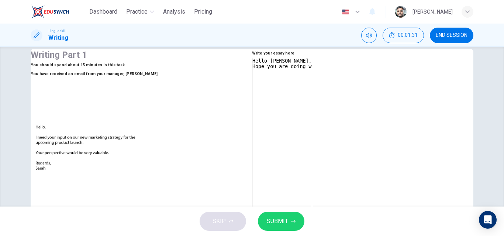
type textarea "Hello Sarah, Hope you are doing wi"
type textarea "x"
type textarea "Hello Sarah, Hope you are doing wil"
type textarea "x"
type textarea "Hello Sarah, Hope you are doing wi"
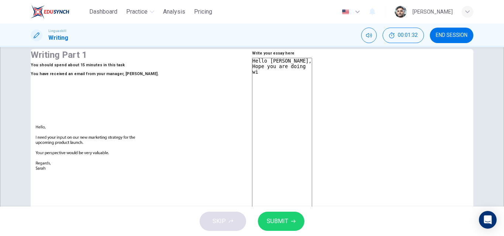
type textarea "x"
type textarea "Hello Sarah, Hope you are doing wi="
type textarea "x"
type textarea "Hello Sarah, Hope you are doing wi=e"
type textarea "x"
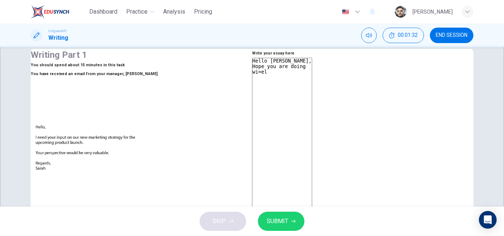
type textarea "Hello Sarah, Hope you are doing wi=elk"
type textarea "x"
type textarea "Hello Sarah, Hope you are doing wi=elk="
type textarea "x"
type textarea "Hello Sarah, Hope you are doing wi=elk="
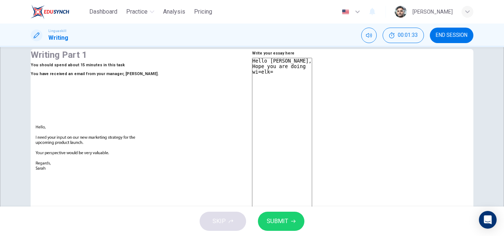
type textarea "x"
type textarea "Hello Sarah, Hope you are doing wi=elk"
type textarea "x"
type textarea "Hello Sarah, Hope you are doing wi=el"
type textarea "x"
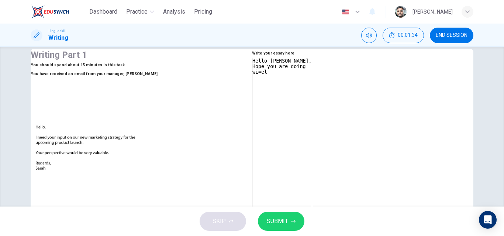
type textarea "Hello Sarah, Hope you are doing wi=e"
type textarea "x"
type textarea "Hello Sarah, Hope you are doing wi="
type textarea "x"
type textarea "Hello Sarah, Hope you are doing wi"
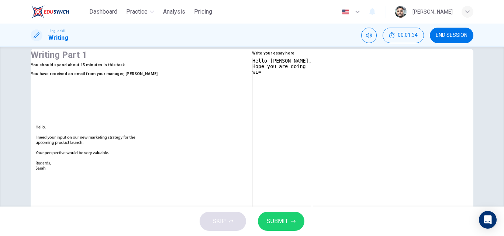
type textarea "x"
type textarea "Hello Sarah, Hope you are doing w"
type textarea "x"
type textarea "Hello Sarah, Hope you are doing we"
type textarea "x"
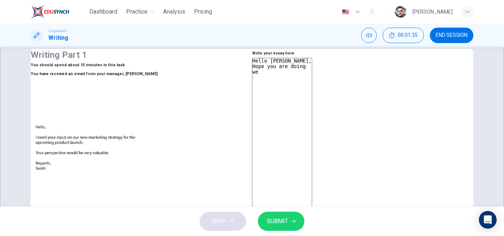
type textarea "Hello Sarah, Hope you are doing wel"
type textarea "x"
type textarea "Hello Sarah, Hope you are doing well"
type textarea "x"
type textarea "Hello Sarah, Hope you are doing well!"
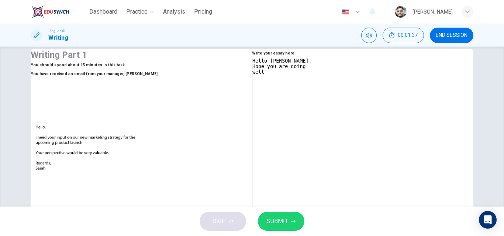
type textarea "x"
type textarea "Hello Sarah, Hope you are doing well!"
type textarea "x"
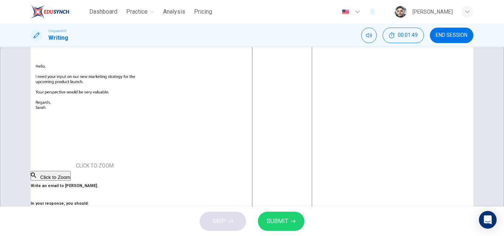
scroll to position [50, 0]
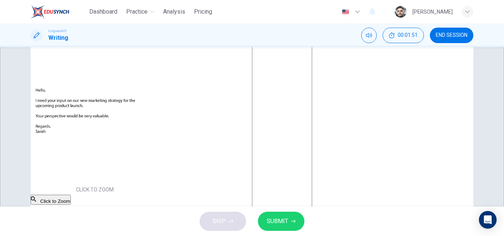
type textarea "Hello Sarah, Hope you are doing well! F"
type textarea "x"
type textarea "Hello Sarah, Hope you are doing well! Fo"
type textarea "x"
type textarea "Hello Sarah, Hope you are doing well! For"
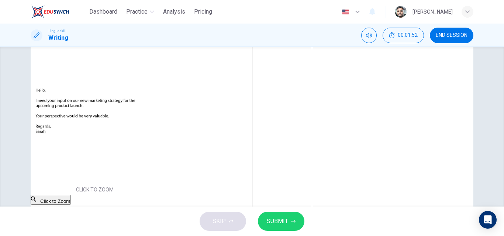
type textarea "x"
type textarea "Hello Sarah, Hope you are doing well! For"
type textarea "x"
type textarea "Hello Sarah, Hope you are doing well! For p"
type textarea "x"
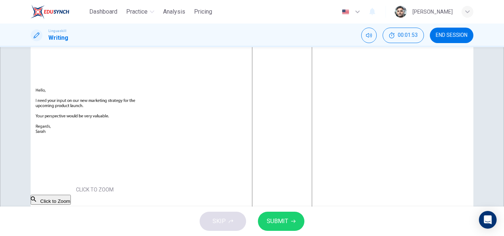
type textarea "Hello Sarah, Hope you are doing well! For pr"
type textarea "x"
type textarea "Hello Sarah, Hope you are doing well! For pro"
type textarea "x"
type textarea "Hello Sarah, Hope you are doing well! For prod"
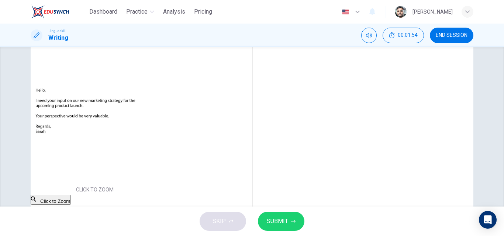
type textarea "x"
type textarea "Hello Sarah, Hope you are doing well! For produ"
type textarea "x"
type textarea "Hello Sarah, Hope you are doing well! For produc"
type textarea "x"
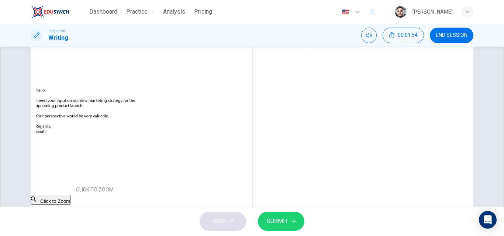
type textarea "Hello Sarah, Hope you are doing well! For product"
type textarea "x"
type textarea "Hello Sarah, Hope you are doing well! For produc"
type textarea "x"
type textarea "Hello Sarah, Hope you are doing well! For produ"
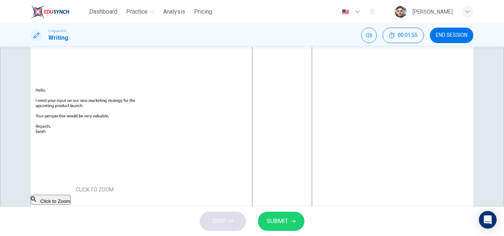
type textarea "x"
type textarea "Hello Sarah, Hope you are doing well! For prod"
type textarea "x"
type textarea "Hello Sarah, Hope you are doing well! For pro"
type textarea "x"
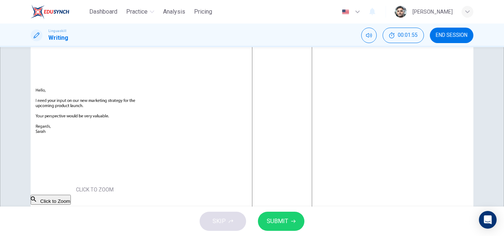
type textarea "Hello Sarah, Hope you are doing well! For proj"
type textarea "x"
type textarea "Hello Sarah, Hope you are doing well! For proje"
type textarea "x"
type textarea "Hello Sarah, Hope you are doing well! For projec"
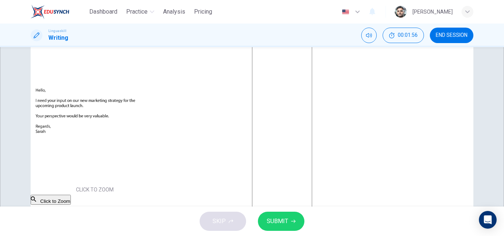
type textarea "x"
type textarea "Hello Sarah, Hope you are doing well! For project"
type textarea "x"
type textarea "Hello Sarah, Hope you are doing well! For project"
type textarea "x"
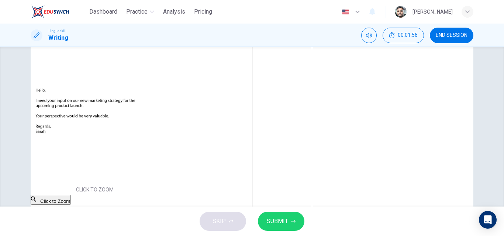
type textarea "Hello Sarah, Hope you are doing well! For project l"
type textarea "x"
type textarea "Hello Sarah, Hope you are doing well! For project lu"
type textarea "x"
type textarea "Hello Sarah, Hope you are doing well! For project lun"
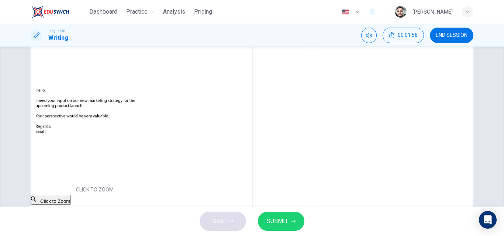
type textarea "x"
type textarea "Hello Sarah, Hope you are doing well! For project lunc"
type textarea "x"
type textarea "Hello Sarah, Hope you are doing well! For project lunch"
type textarea "x"
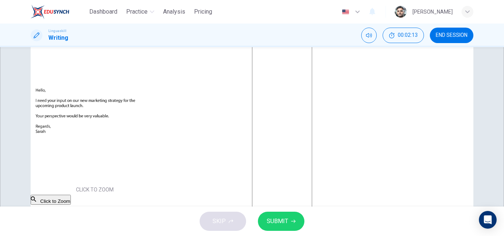
click at [298, 65] on textarea "Hello Sarah, Hope you are doing well! For project lunch" at bounding box center [282, 158] width 60 height 275
type textarea "Hello Sarah, Hope you are doing well! For project launch"
type textarea "x"
drag, startPoint x: 317, startPoint y: 65, endPoint x: 343, endPoint y: 77, distance: 28.7
click at [312, 65] on textarea "Hello Sarah, Hope you are doing well! For project launch" at bounding box center [282, 158] width 60 height 275
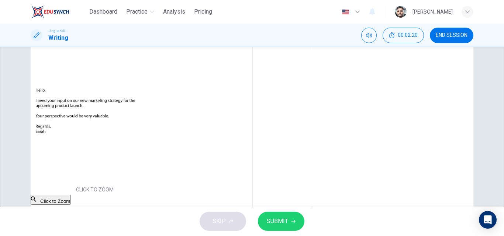
type textarea "Hello Sarah, Hope you are doing well! For project launch,"
type textarea "x"
type textarea "Hello Sarah, Hope you are doing well! For project launch,"
type textarea "x"
type textarea "Hello Sarah, Hope you are doing well! For project launch, w"
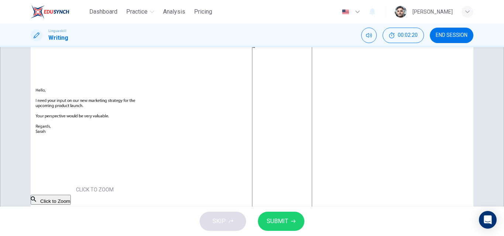
type textarea "x"
type textarea "Hello Sarah, Hope you are doing well! For project launch, we"
type textarea "x"
type textarea "Hello Sarah, Hope you are doing well! For project launch, we"
type textarea "x"
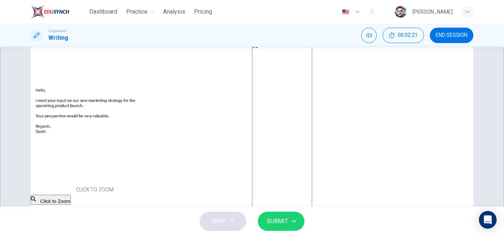
type textarea "Hello Sarah, Hope you are doing well! For project launch, we c"
type textarea "x"
type textarea "Hello Sarah, Hope you are doing well! For project launch, we ca"
type textarea "x"
type textarea "Hello Sarah, Hope you are doing well! For project launch, we can"
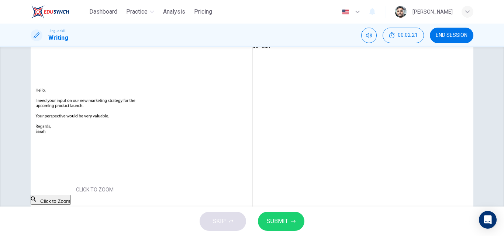
type textarea "x"
type textarea "Hello Sarah, Hope you are doing well! For project launch, we can"
type textarea "x"
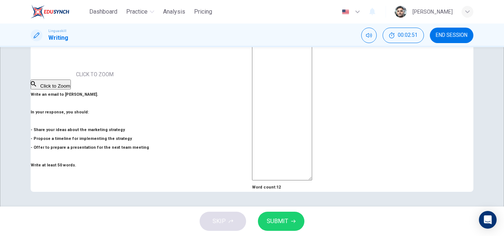
scroll to position [197, 0]
type textarea "Hello Sarah, Hope you are doing well! For project launch, we can"
drag, startPoint x: 41, startPoint y: 91, endPoint x: 101, endPoint y: 164, distance: 95.1
click at [159, 152] on h6 "Write an email to Sarah. In your response, you should: - Share your ideas about…" at bounding box center [95, 130] width 128 height 80
click at [101, 164] on h6 "Write an email to Sarah. In your response, you should: - Share your ideas about…" at bounding box center [95, 130] width 128 height 80
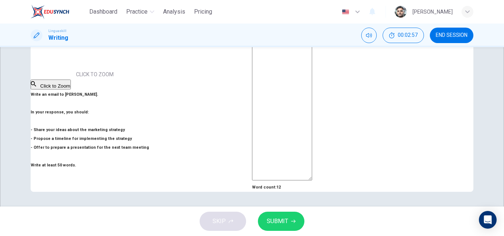
drag, startPoint x: 104, startPoint y: 164, endPoint x: 43, endPoint y: 93, distance: 94.2
click at [43, 93] on h6 "Write an email to Sarah. In your response, you should: - Share your ideas about…" at bounding box center [95, 130] width 128 height 80
click at [307, 85] on textarea "Hello Sarah, Hope you are doing well! For project launch, we can" at bounding box center [282, 43] width 60 height 275
type textarea "x"
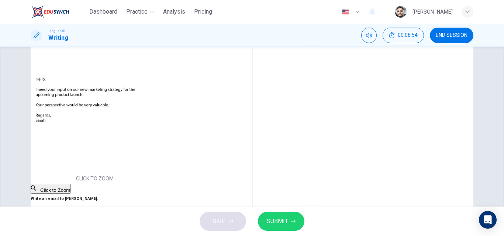
scroll to position [13, 0]
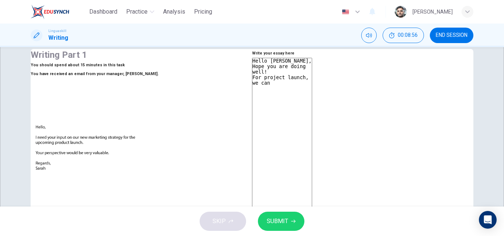
drag, startPoint x: 337, startPoint y: 104, endPoint x: 256, endPoint y: 82, distance: 83.2
click at [256, 82] on div "Write your essay here Hello Sarah, Hope you are doing well! For project launch,…" at bounding box center [282, 196] width 60 height 295
type textarea "v"
type textarea "x"
drag, startPoint x: 273, startPoint y: 86, endPoint x: 260, endPoint y: 84, distance: 13.0
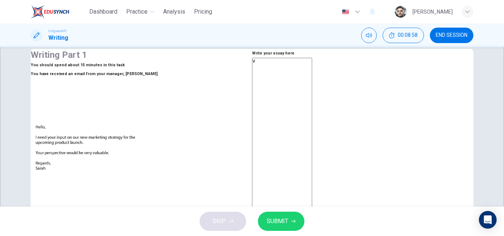
click at [260, 84] on div "Write your essay here v x ​ Word count : 1" at bounding box center [282, 196] width 60 height 295
click at [298, 88] on textarea at bounding box center [282, 195] width 60 height 275
click at [294, 91] on textarea at bounding box center [282, 195] width 60 height 275
click at [276, 88] on textarea at bounding box center [282, 195] width 60 height 275
type textarea "H"
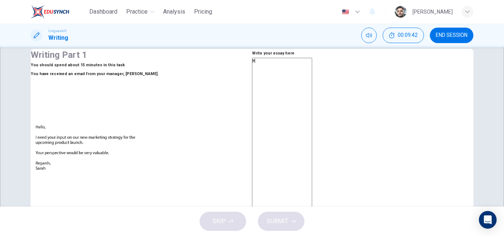
type textarea "x"
type textarea "Hi"
type textarea "x"
click at [281, 98] on textarea "Hi Sarah," at bounding box center [282, 195] width 60 height 275
click at [296, 121] on textarea "Hi Sarah," at bounding box center [282, 195] width 60 height 275
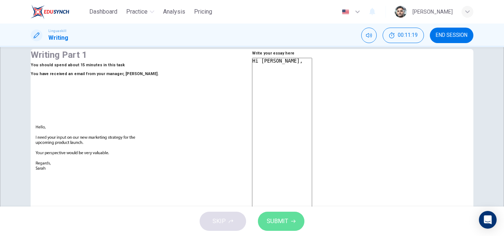
click at [284, 217] on span "SUBMIT" at bounding box center [277, 221] width 21 height 10
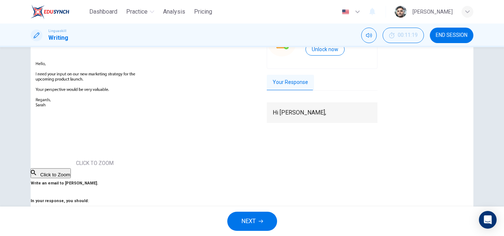
scroll to position [50, 0]
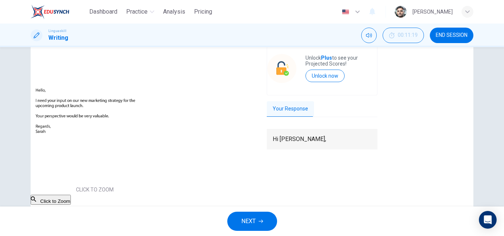
click at [265, 221] on button "NEXT" at bounding box center [252, 221] width 50 height 19
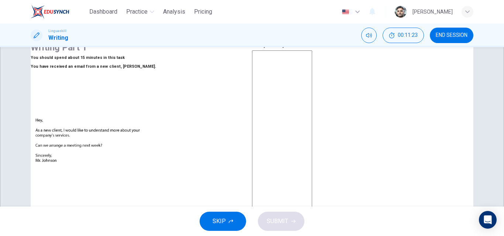
scroll to position [37, 0]
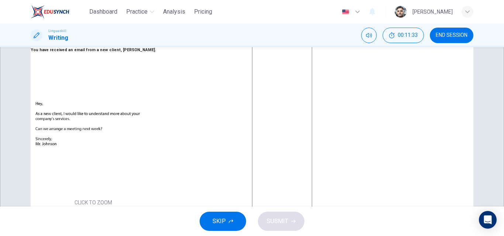
click at [71, 208] on button "Click to Zoom" at bounding box center [51, 213] width 40 height 10
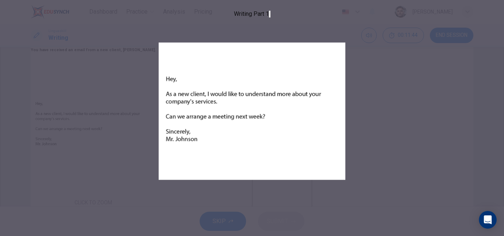
click at [122, 125] on div at bounding box center [252, 118] width 504 height 236
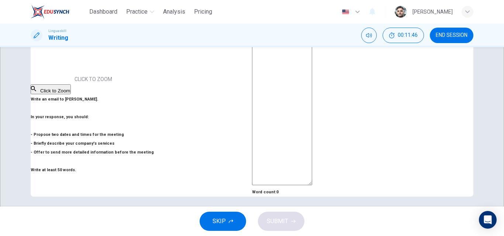
scroll to position [197, 0]
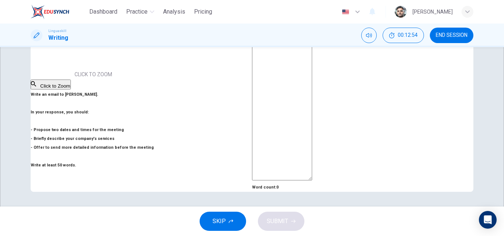
click at [452, 34] on span "END SESSION" at bounding box center [452, 35] width 32 height 6
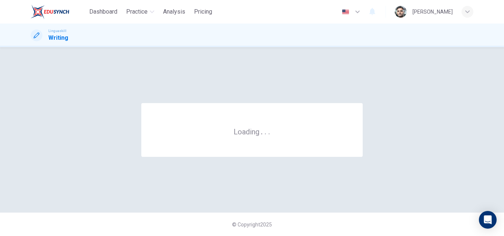
scroll to position [0, 0]
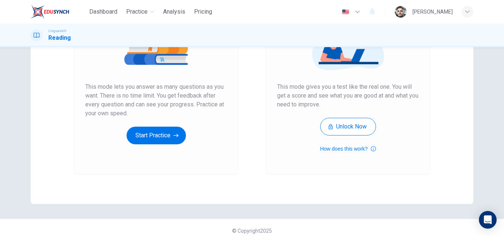
scroll to position [120, 0]
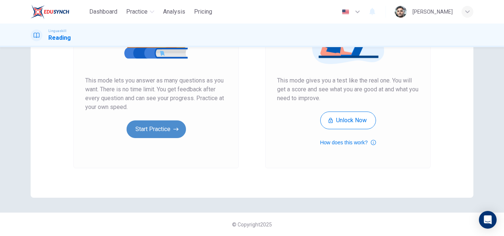
click at [167, 128] on button "Start Practice" at bounding box center [155, 130] width 59 height 18
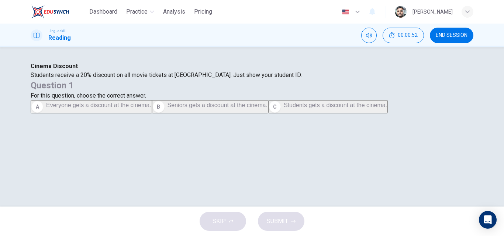
scroll to position [37, 0]
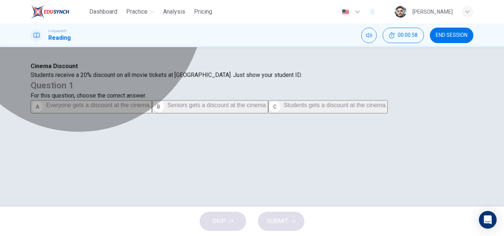
drag, startPoint x: 335, startPoint y: 146, endPoint x: 331, endPoint y: 146, distance: 3.7
click at [335, 108] on span "Students gets a discount at the cinema." at bounding box center [335, 105] width 103 height 6
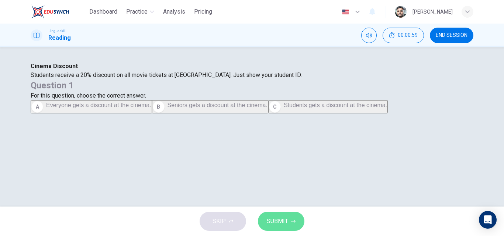
click at [282, 220] on span "SUBMIT" at bounding box center [277, 221] width 21 height 10
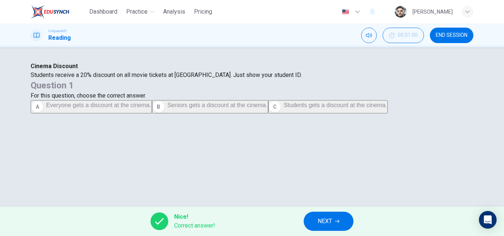
scroll to position [111, 0]
click at [340, 222] on button "NEXT" at bounding box center [329, 221] width 50 height 19
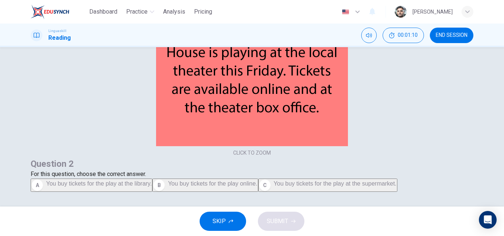
scroll to position [37, 0]
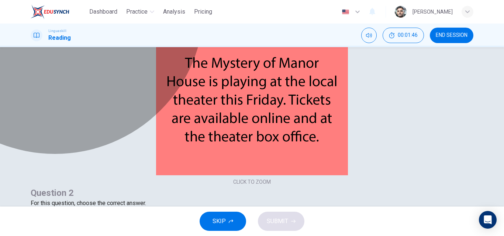
click at [257, 210] on span "You buy tickets for the play online." at bounding box center [212, 213] width 89 height 6
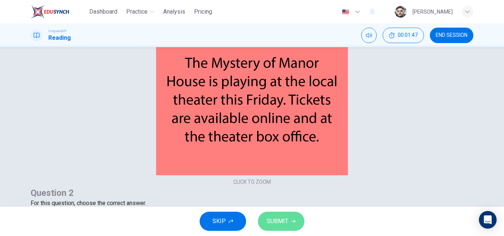
click at [289, 221] on button "SUBMIT" at bounding box center [281, 221] width 46 height 19
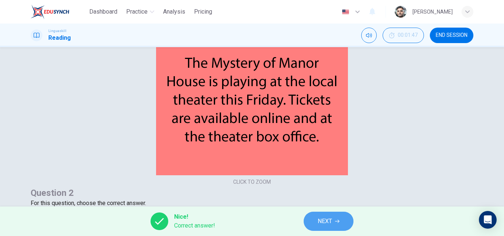
click at [327, 214] on button "NEXT" at bounding box center [329, 221] width 50 height 19
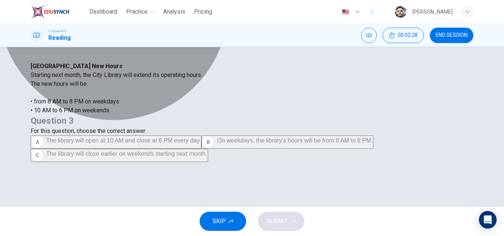
click at [370, 144] on span "On weekdays, the library's hours will be from 8 AM to 8 PM." at bounding box center [295, 141] width 156 height 6
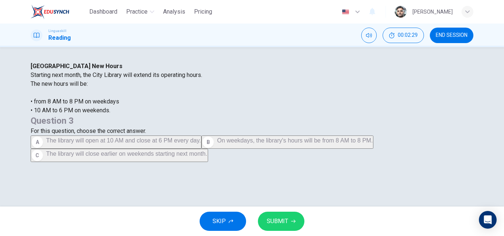
click at [280, 223] on span "SUBMIT" at bounding box center [277, 221] width 21 height 10
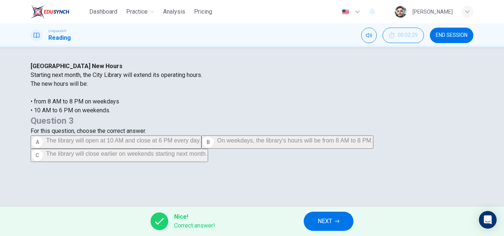
click at [334, 222] on button "NEXT" at bounding box center [329, 221] width 50 height 19
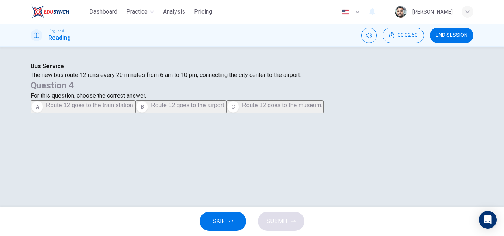
click at [226, 108] on span "Route 12 goes to the airport." at bounding box center [188, 105] width 75 height 6
click at [292, 222] on icon "button" at bounding box center [293, 221] width 4 height 4
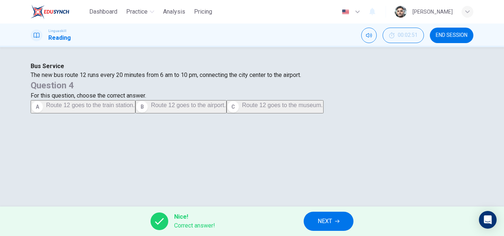
click at [338, 218] on button "NEXT" at bounding box center [329, 221] width 50 height 19
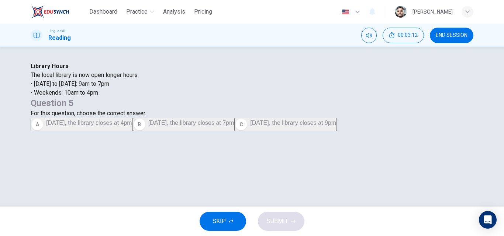
click at [132, 126] on span "On Saturday, the library closes at 4pm" at bounding box center [89, 123] width 86 height 6
click at [296, 221] on button "SUBMIT" at bounding box center [281, 221] width 46 height 19
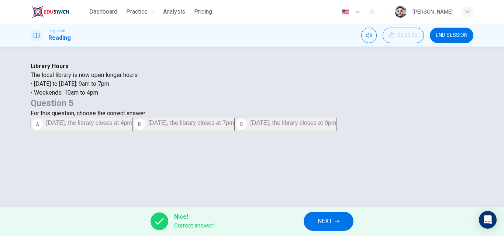
click at [348, 225] on button "NEXT" at bounding box center [329, 221] width 50 height 19
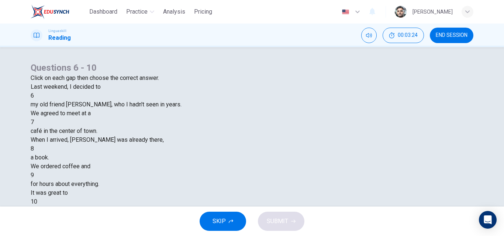
click at [34, 96] on div at bounding box center [34, 96] width 0 height 0
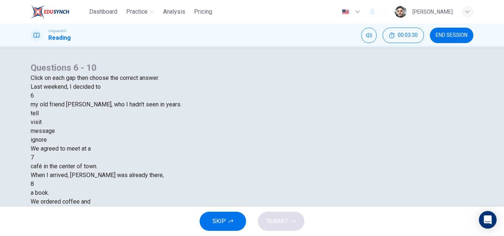
scroll to position [37, 0]
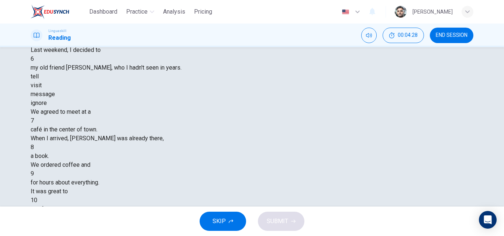
click at [277, 108] on div "tell visit message ignore" at bounding box center [252, 89] width 443 height 35
click at [262, 99] on div "message" at bounding box center [252, 94] width 443 height 9
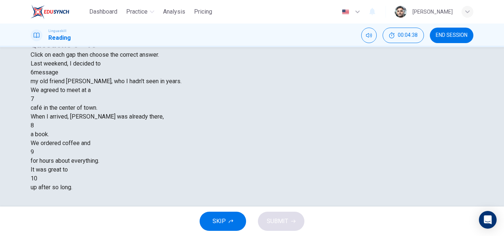
click at [34, 99] on div at bounding box center [34, 99] width 0 height 0
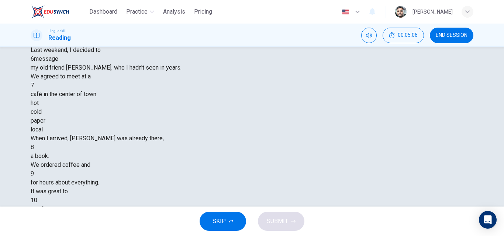
click at [289, 134] on div "local" at bounding box center [252, 129] width 443 height 9
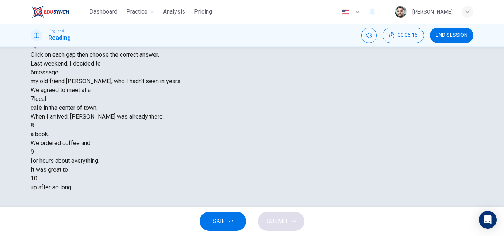
click at [34, 126] on div at bounding box center [34, 126] width 0 height 0
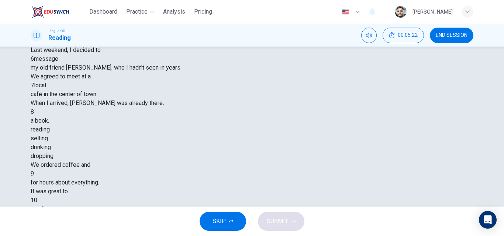
click at [202, 134] on div "reading" at bounding box center [252, 129] width 443 height 9
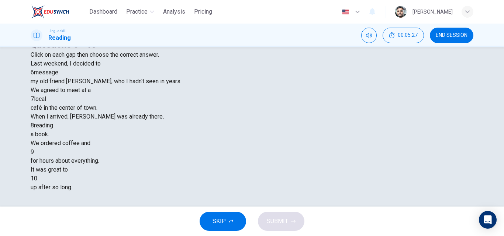
click at [34, 152] on div at bounding box center [34, 152] width 0 height 0
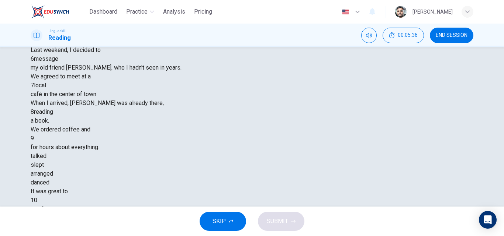
click at [198, 161] on div "talked" at bounding box center [252, 156] width 443 height 9
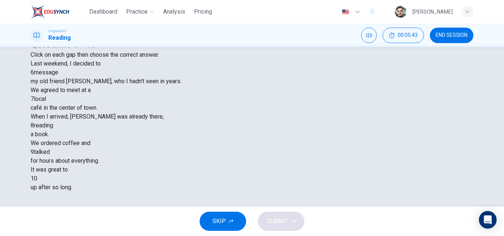
click at [37, 179] on div at bounding box center [37, 179] width 0 height 0
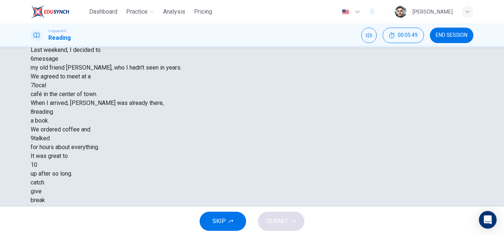
click at [211, 187] on div "catch" at bounding box center [252, 182] width 443 height 9
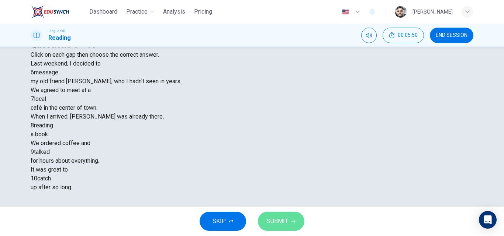
click at [283, 221] on span "SUBMIT" at bounding box center [277, 221] width 21 height 10
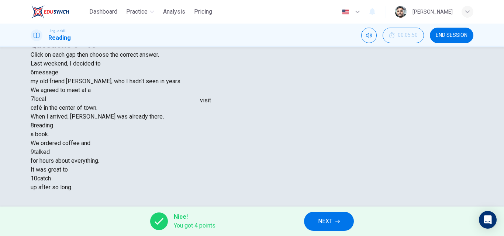
click at [58, 77] on div "message" at bounding box center [46, 72] width 24 height 9
click at [211, 101] on div "visit" at bounding box center [205, 100] width 11 height 9
click at [338, 223] on icon "button" at bounding box center [337, 221] width 4 height 4
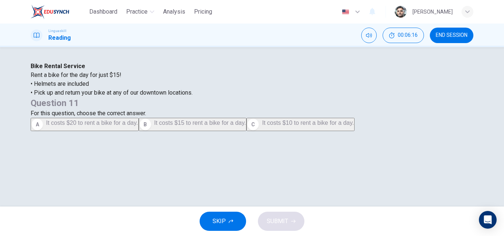
click at [246, 126] on span "It costs $15 to rent a bike for a day." at bounding box center [200, 123] width 92 height 6
click at [287, 215] on button "SUBMIT" at bounding box center [281, 221] width 46 height 19
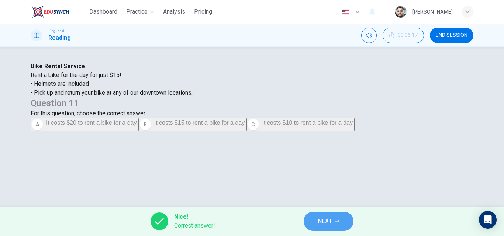
click at [346, 219] on button "NEXT" at bounding box center [329, 221] width 50 height 19
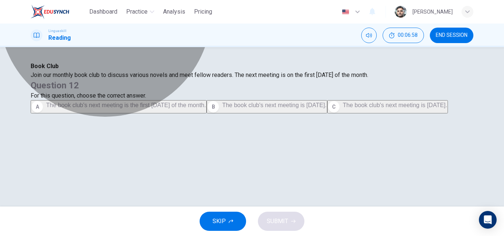
click at [206, 108] on span "The book club's next meeting is the first Monday of the month." at bounding box center [126, 105] width 160 height 6
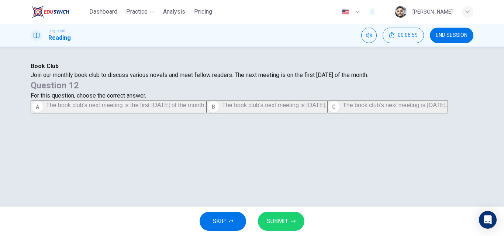
click at [291, 221] on icon "button" at bounding box center [293, 221] width 4 height 4
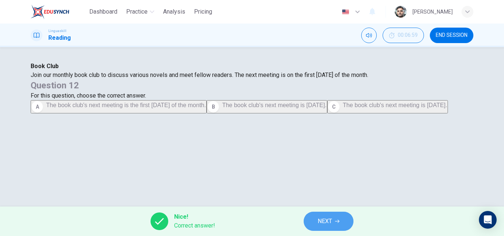
click at [333, 222] on button "NEXT" at bounding box center [329, 221] width 50 height 19
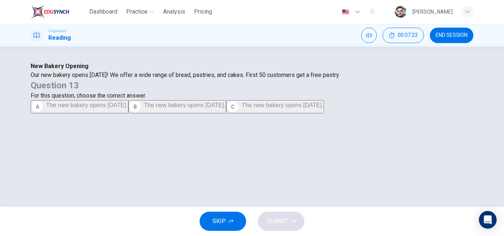
click at [225, 108] on span "The new bakery opens next Monday." at bounding box center [185, 105] width 82 height 6
click at [282, 223] on span "SUBMIT" at bounding box center [277, 221] width 21 height 10
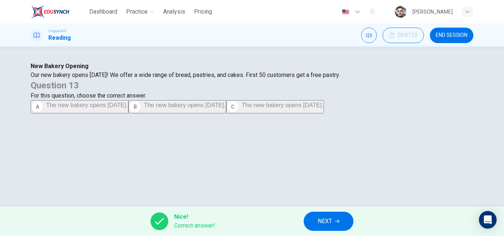
click at [336, 218] on button "NEXT" at bounding box center [329, 221] width 50 height 19
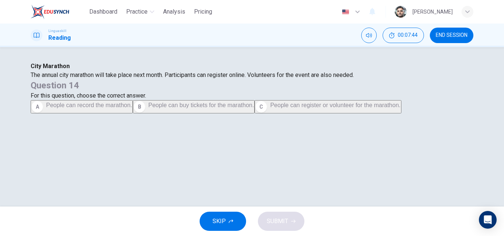
click at [380, 108] on span "People can register or volunteer for the marathon." at bounding box center [335, 105] width 130 height 6
click at [286, 220] on span "SUBMIT" at bounding box center [277, 221] width 21 height 10
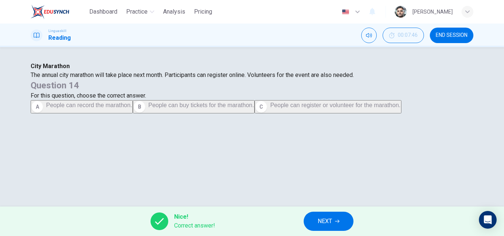
click at [343, 218] on button "NEXT" at bounding box center [329, 221] width 50 height 19
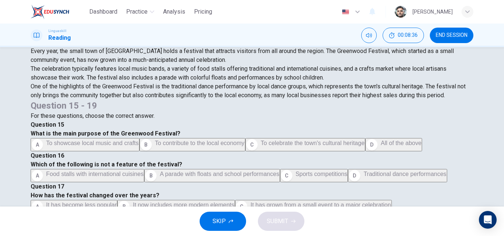
scroll to position [37, 0]
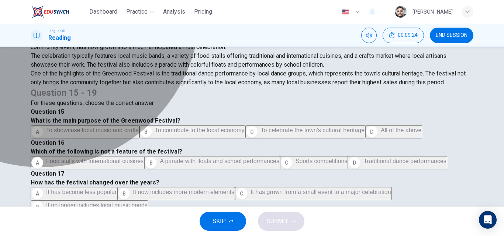
click at [381, 133] on span "All of the above" at bounding box center [401, 130] width 41 height 6
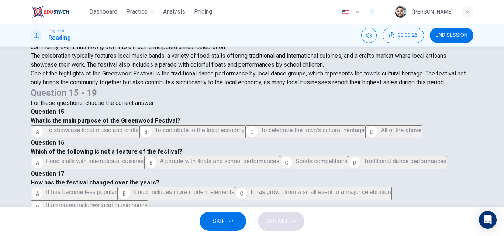
click at [293, 224] on div "SKIP SUBMIT" at bounding box center [252, 222] width 504 height 30
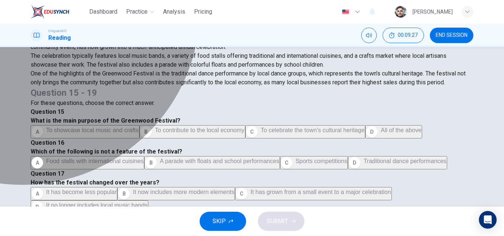
click at [381, 133] on span "All of the above" at bounding box center [401, 130] width 41 height 6
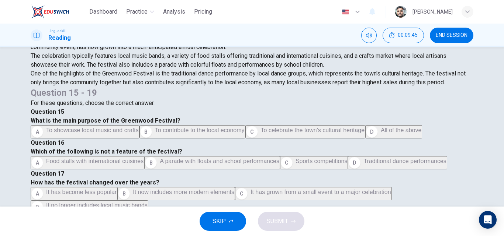
scroll to position [184, 0]
click at [301, 158] on span "Sports competitions" at bounding box center [321, 161] width 52 height 6
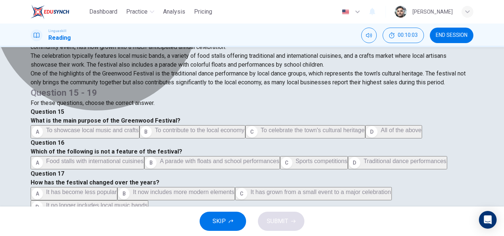
click at [353, 189] on span "It has grown from a small event to a major celebration" at bounding box center [320, 192] width 141 height 6
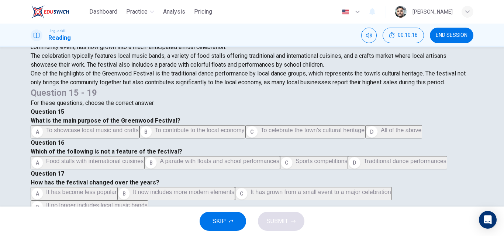
scroll to position [443, 0]
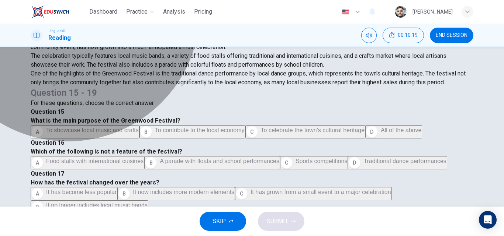
click at [292, 233] on span "It contributes to higher sales" at bounding box center [255, 236] width 74 height 6
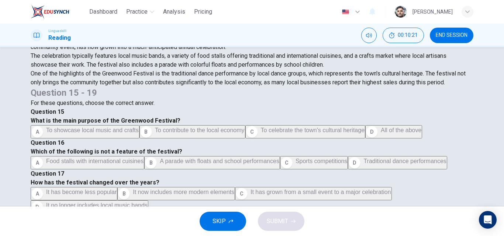
scroll to position [74, 0]
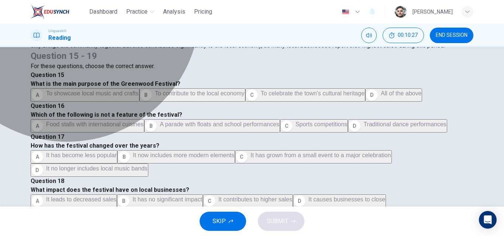
click at [223, 228] on span "School children and local groups" at bounding box center [180, 231] width 85 height 6
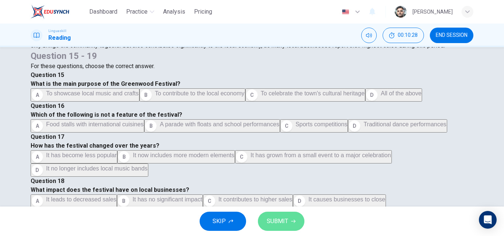
click at [287, 221] on span "SUBMIT" at bounding box center [277, 221] width 21 height 10
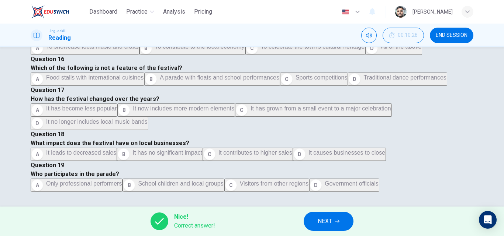
scroll to position [0, 0]
click at [336, 221] on icon "button" at bounding box center [337, 221] width 4 height 4
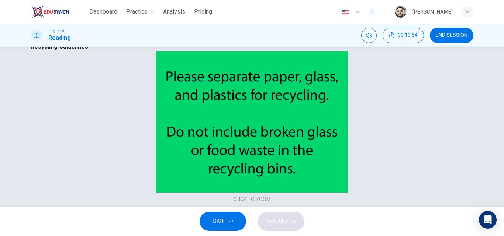
scroll to position [37, 0]
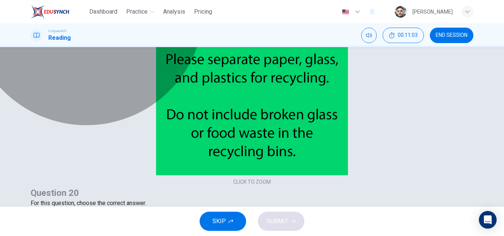
click at [340, 210] on span "Food waste should not be included in the recycling bins." at bounding box center [267, 213] width 146 height 6
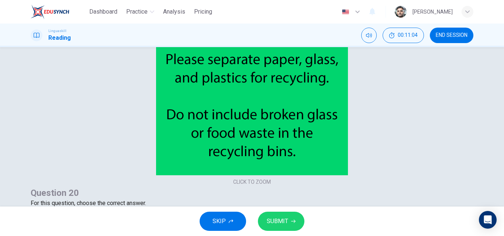
click at [283, 224] on span "SUBMIT" at bounding box center [277, 221] width 21 height 10
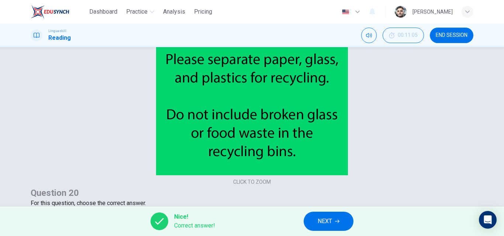
click at [331, 218] on span "NEXT" at bounding box center [325, 221] width 14 height 10
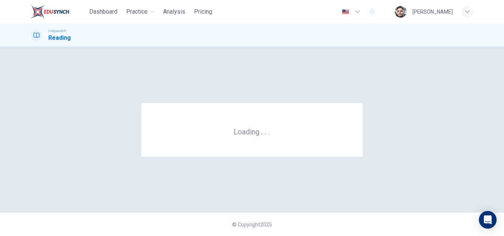
scroll to position [0, 0]
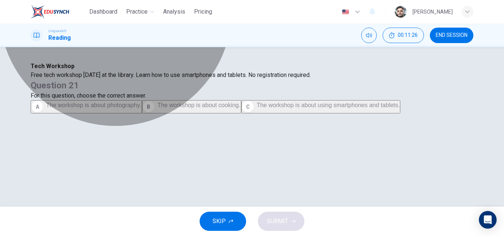
click at [372, 108] on span "The workshop is about using smartphones and tablets." at bounding box center [328, 105] width 143 height 6
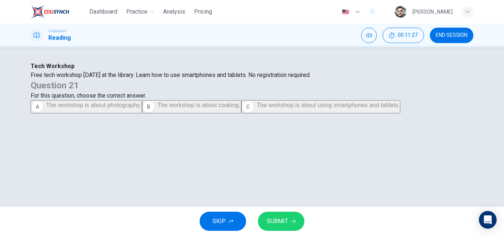
scroll to position [37, 0]
click at [294, 218] on button "SUBMIT" at bounding box center [281, 221] width 46 height 19
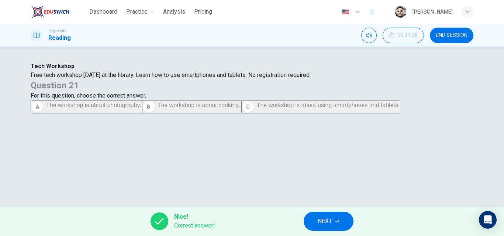
click at [342, 222] on button "NEXT" at bounding box center [329, 221] width 50 height 19
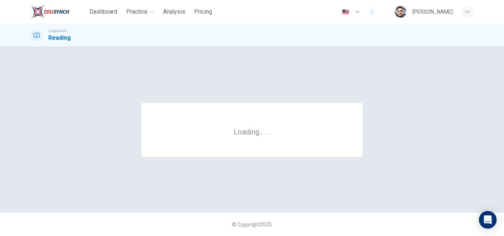
scroll to position [0, 0]
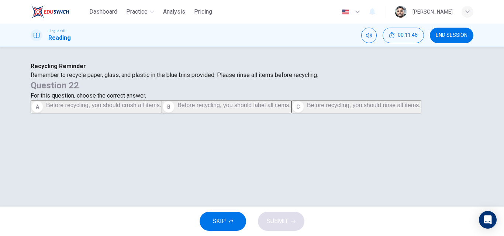
click at [342, 108] on span "Before recycling, you should rinse all items." at bounding box center [364, 105] width 114 height 6
click at [290, 221] on button "SUBMIT" at bounding box center [281, 221] width 46 height 19
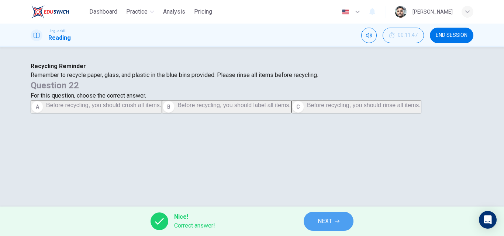
click at [339, 213] on button "NEXT" at bounding box center [329, 221] width 50 height 19
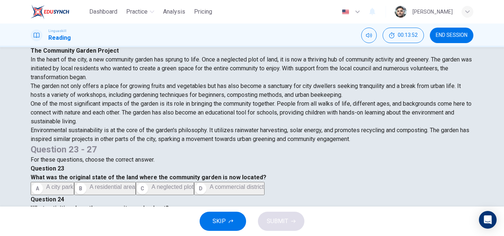
scroll to position [37, 0]
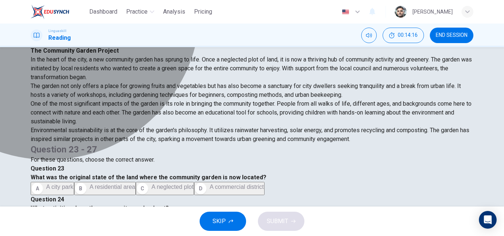
click at [193, 184] on span "A neglected plot" at bounding box center [172, 187] width 42 height 6
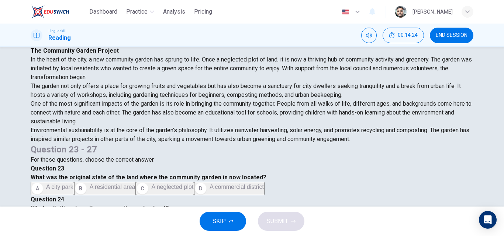
scroll to position [184, 0]
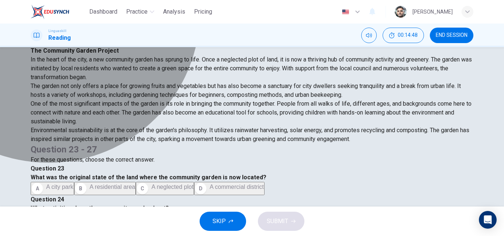
click at [209, 215] on span "Gardening workshops" at bounding box center [181, 218] width 58 height 6
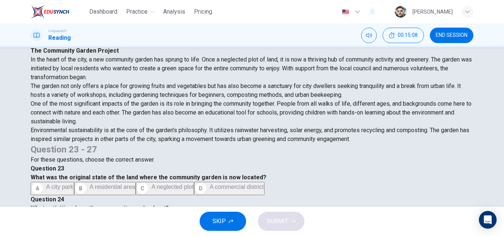
scroll to position [52, 0]
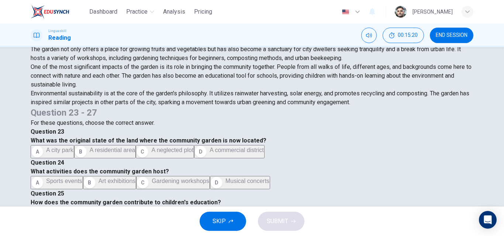
click at [245, 209] on span "By offering hands-on environmental learning" at bounding box center [187, 212] width 116 height 6
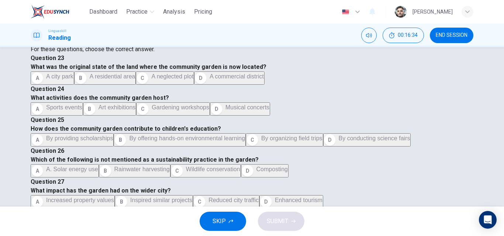
scroll to position [89, 0]
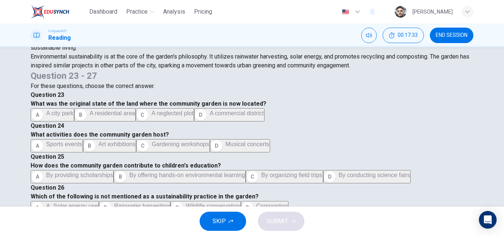
click at [114, 234] on span "Increased property values" at bounding box center [80, 237] width 68 height 6
click at [293, 221] on icon "button" at bounding box center [293, 221] width 4 height 4
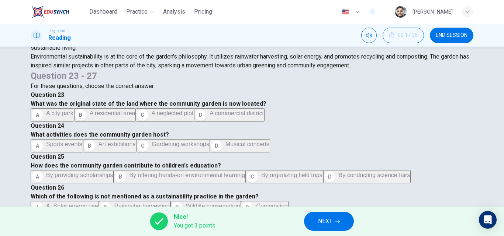
scroll to position [332, 0]
click at [318, 201] on div "A A. Solar energy use B Rainwater harvesting C Wildlife conservation D Composti…" at bounding box center [252, 207] width 443 height 13
click at [337, 221] on icon "button" at bounding box center [337, 221] width 4 height 4
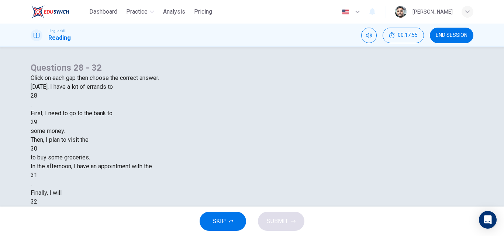
click at [37, 96] on div at bounding box center [37, 96] width 0 height 0
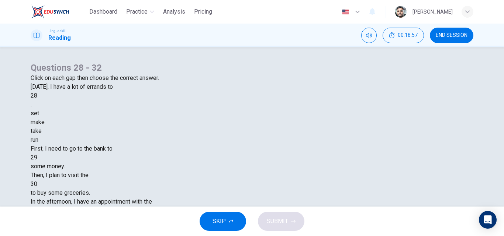
click at [215, 118] on div "set" at bounding box center [252, 113] width 443 height 9
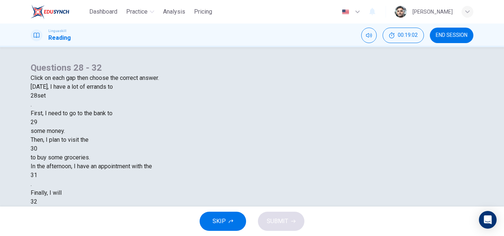
click at [37, 122] on div at bounding box center [37, 122] width 0 height 0
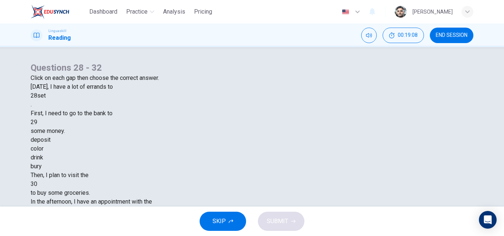
drag, startPoint x: 214, startPoint y: 197, endPoint x: 293, endPoint y: 187, distance: 79.3
click at [214, 145] on div "deposit" at bounding box center [252, 140] width 443 height 9
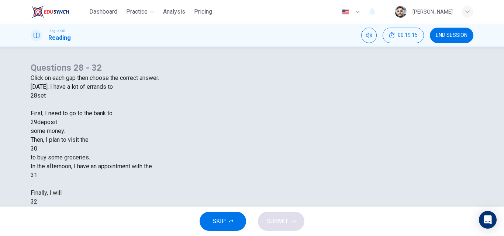
click at [37, 149] on div at bounding box center [37, 149] width 0 height 0
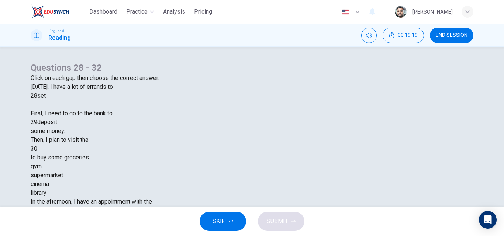
click at [233, 180] on div "supermarket" at bounding box center [252, 175] width 443 height 9
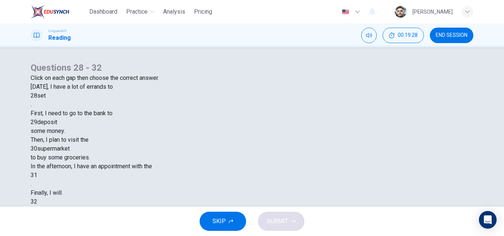
click at [37, 176] on div at bounding box center [37, 176] width 0 height 0
click at [298, 215] on div "dentist" at bounding box center [252, 219] width 443 height 9
click at [37, 202] on div at bounding box center [37, 202] width 0 height 0
click at [280, 219] on span "SUBMIT" at bounding box center [277, 221] width 21 height 10
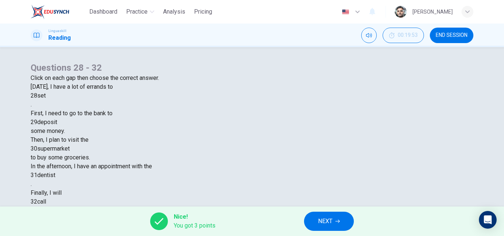
click at [218, 174] on div "Today, I have a lot of errands to 28 set . First, I need to go to the bank to 2…" at bounding box center [252, 149] width 443 height 133
click at [333, 222] on button "NEXT" at bounding box center [329, 221] width 50 height 19
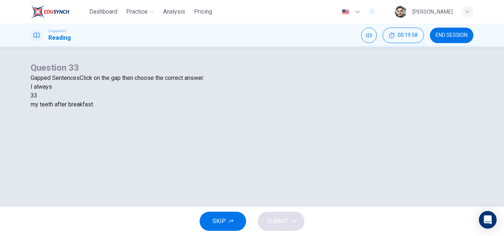
click at [37, 96] on div at bounding box center [37, 96] width 0 height 0
click at [210, 118] on div "brush" at bounding box center [252, 113] width 443 height 9
click at [289, 224] on button "SUBMIT" at bounding box center [281, 221] width 46 height 19
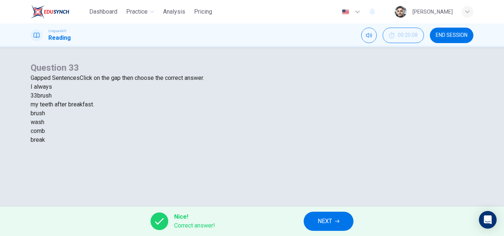
scroll to position [74, 0]
click at [331, 225] on span "NEXT" at bounding box center [325, 221] width 14 height 10
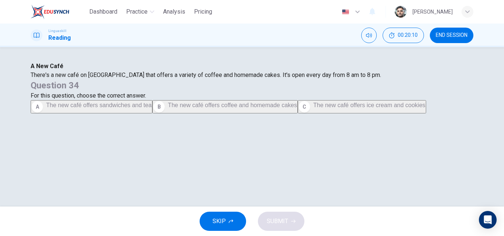
scroll to position [0, 0]
click at [297, 108] on span "The new café offers coffee and homemade cakes" at bounding box center [232, 105] width 129 height 6
click at [277, 224] on span "SUBMIT" at bounding box center [277, 221] width 21 height 10
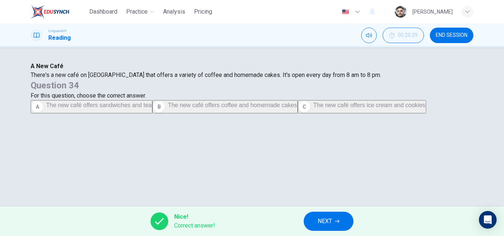
click at [339, 225] on button "NEXT" at bounding box center [329, 221] width 50 height 19
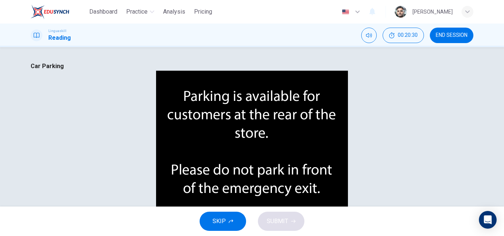
scroll to position [37, 0]
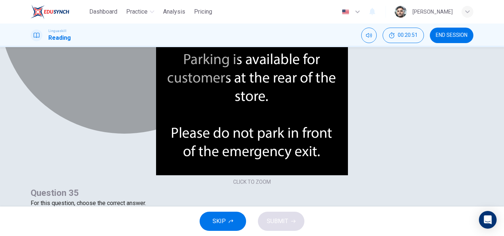
click at [312, 210] on span "Customers should not park in front of the emergency exit." at bounding box center [237, 213] width 150 height 6
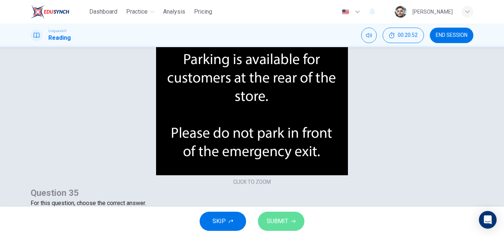
click at [289, 216] on button "SUBMIT" at bounding box center [281, 221] width 46 height 19
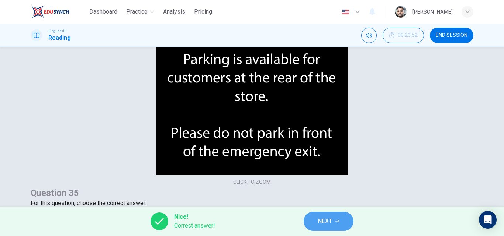
click at [341, 219] on button "NEXT" at bounding box center [329, 221] width 50 height 19
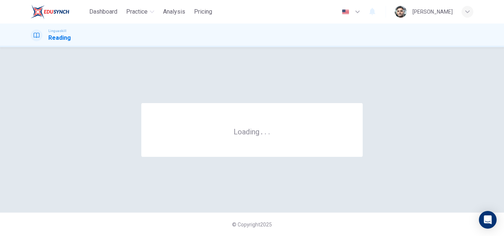
scroll to position [0, 0]
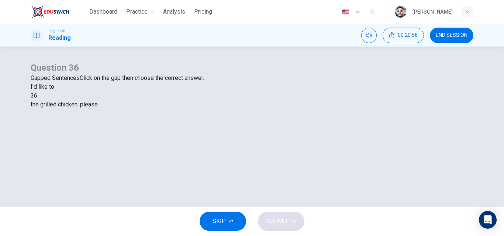
click at [37, 96] on div at bounding box center [37, 96] width 0 height 0
click at [215, 118] on div "eat" at bounding box center [252, 113] width 443 height 9
click at [287, 230] on button "SUBMIT" at bounding box center [281, 221] width 46 height 19
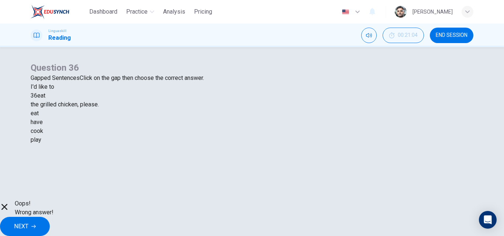
click at [237, 127] on div "have" at bounding box center [252, 122] width 443 height 9
click at [28, 222] on span "NEXT" at bounding box center [21, 227] width 14 height 10
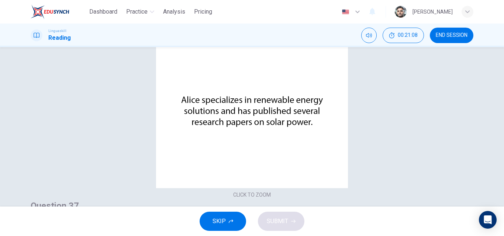
scroll to position [37, 0]
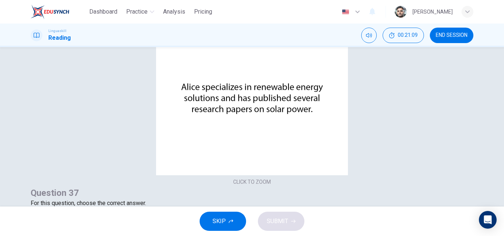
click at [220, 127] on button "Click to Zoom" at bounding box center [252, 119] width 64 height 18
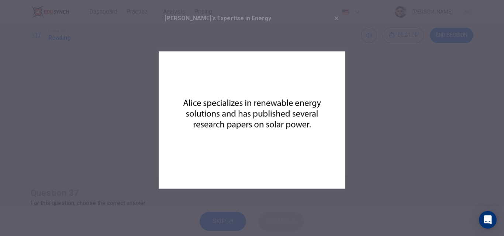
click at [332, 145] on img at bounding box center [252, 120] width 187 height 187
click at [398, 160] on div at bounding box center [252, 118] width 504 height 236
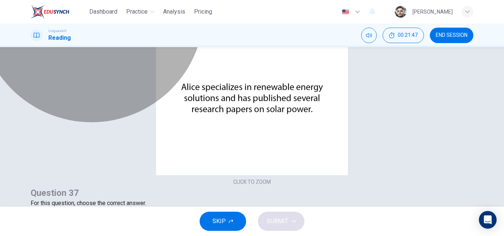
click at [296, 210] on span "Alice is an expert in solar power and has written numerous articles on this sub…" at bounding box center [171, 213] width 250 height 6
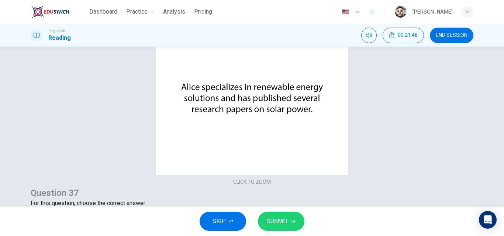
click at [292, 221] on icon "button" at bounding box center [293, 221] width 4 height 4
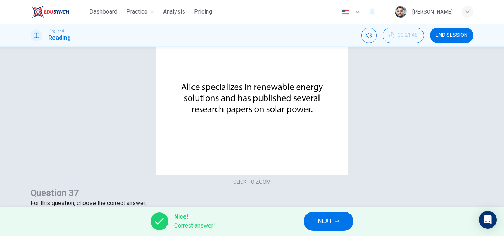
click at [322, 224] on span "NEXT" at bounding box center [325, 221] width 14 height 10
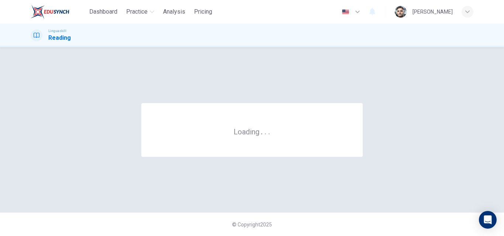
scroll to position [0, 0]
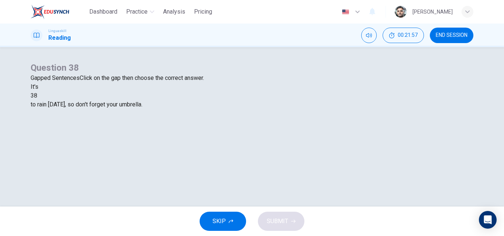
click at [37, 96] on div at bounding box center [37, 96] width 0 height 0
click at [190, 118] on div "likely" at bounding box center [252, 113] width 443 height 9
click at [288, 222] on button "SUBMIT" at bounding box center [281, 221] width 46 height 19
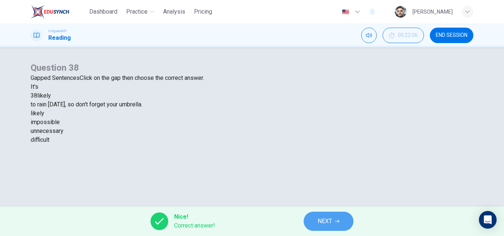
click at [329, 221] on span "NEXT" at bounding box center [325, 221] width 14 height 10
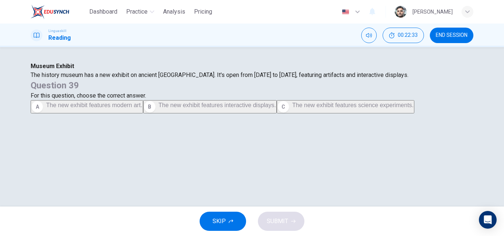
click at [276, 108] on span "The new exhibit features interactive displays." at bounding box center [217, 105] width 117 height 6
click at [283, 219] on span "SUBMIT" at bounding box center [277, 221] width 21 height 10
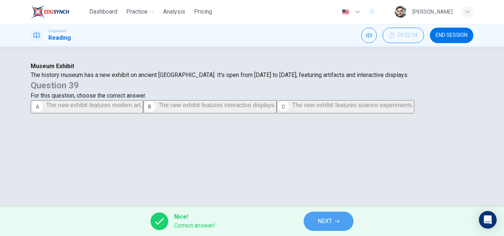
click at [327, 218] on span "NEXT" at bounding box center [325, 221] width 14 height 10
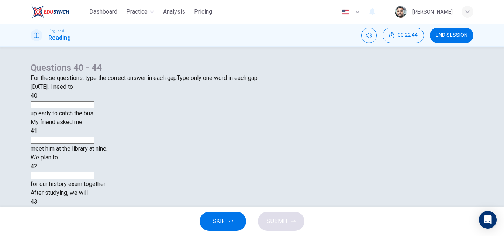
click at [94, 108] on input at bounding box center [63, 104] width 64 height 7
click at [94, 117] on span "up early to catch the bus." at bounding box center [63, 113] width 64 height 7
click at [120, 109] on div "40" at bounding box center [252, 100] width 443 height 18
click at [94, 108] on input at bounding box center [63, 104] width 64 height 7
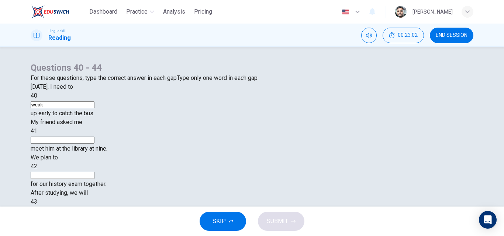
type input "weak"
click at [202, 161] on div "Tomorrow, I need to 40 weak up early to catch the bus. My friend asked me 41 me…" at bounding box center [252, 171] width 443 height 177
click at [94, 144] on input at bounding box center [63, 140] width 64 height 7
type input "to"
click at [387, 177] on div "Tomorrow, I need to 40 weak up early to catch the bus. My friend asked me 41 to…" at bounding box center [252, 171] width 443 height 177
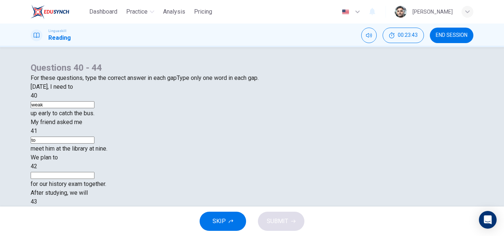
click at [94, 175] on input at bounding box center [63, 175] width 64 height 7
type input "go"
click at [94, 208] on input at bounding box center [63, 211] width 64 height 7
type input "having"
click at [112, 216] on span "lunch at the cafe. In the evening," at bounding box center [72, 219] width 82 height 7
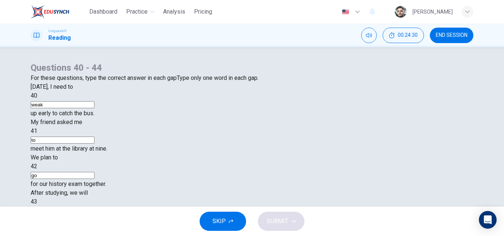
type input "complete"
click at [294, 223] on icon "button" at bounding box center [293, 221] width 4 height 4
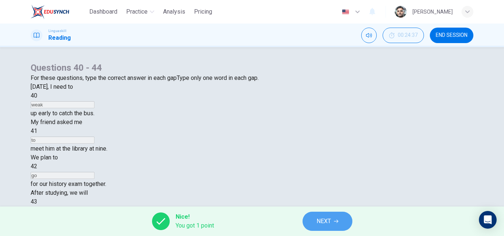
click at [337, 220] on icon "button" at bounding box center [336, 221] width 4 height 4
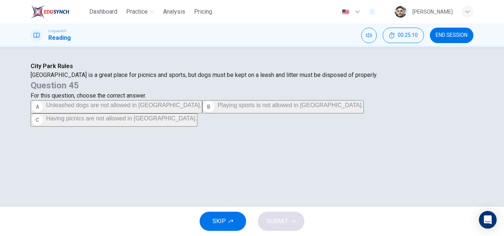
click at [201, 108] on span "Unleashed dogs are not allowed in City Park." at bounding box center [123, 105] width 155 height 6
click at [285, 223] on span "SUBMIT" at bounding box center [277, 221] width 21 height 10
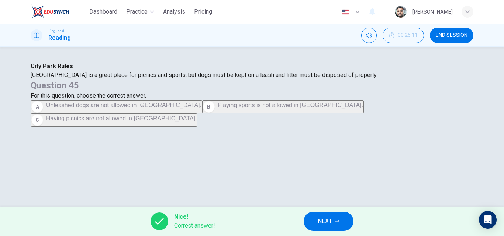
click at [339, 219] on button "NEXT" at bounding box center [329, 221] width 50 height 19
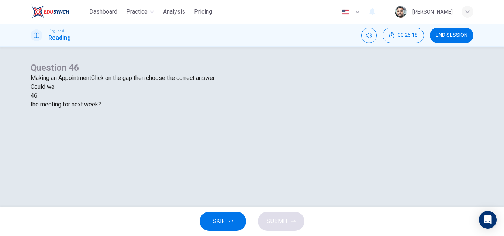
click at [37, 96] on div at bounding box center [37, 96] width 0 height 0
click at [209, 118] on div "arrange" at bounding box center [252, 113] width 443 height 9
click at [299, 218] on button "SUBMIT" at bounding box center [281, 221] width 46 height 19
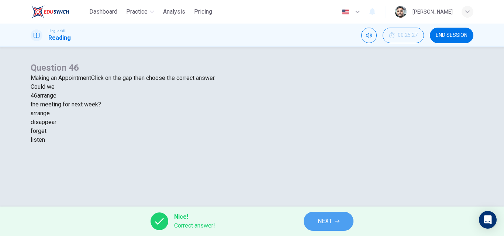
click at [336, 224] on button "NEXT" at bounding box center [329, 221] width 50 height 19
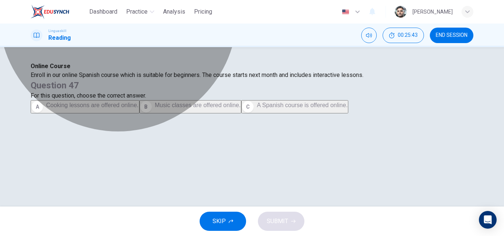
click at [348, 114] on button "C A Spanish course is offered online." at bounding box center [294, 106] width 107 height 13
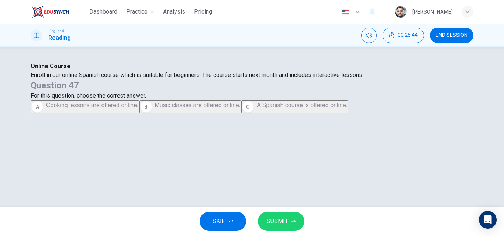
click at [347, 108] on span "A Spanish course is offered online." at bounding box center [302, 105] width 91 height 6
click at [292, 219] on icon "button" at bounding box center [293, 221] width 4 height 4
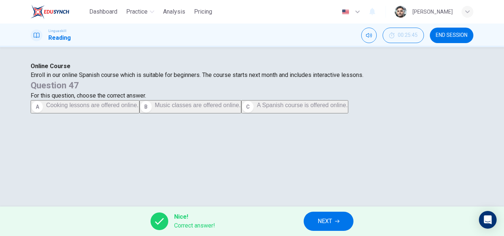
click at [336, 226] on button "NEXT" at bounding box center [329, 221] width 50 height 19
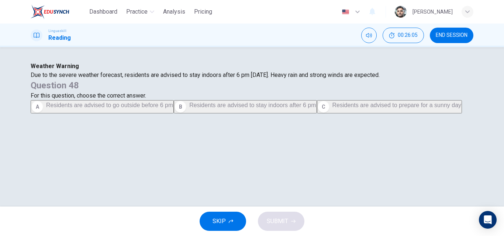
click at [316, 108] on span "Residents are advised to stay indoors after 6 pm" at bounding box center [252, 105] width 126 height 6
click at [295, 221] on button "SUBMIT" at bounding box center [281, 221] width 46 height 19
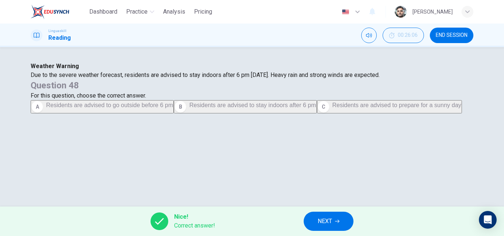
click at [342, 222] on button "NEXT" at bounding box center [329, 221] width 50 height 19
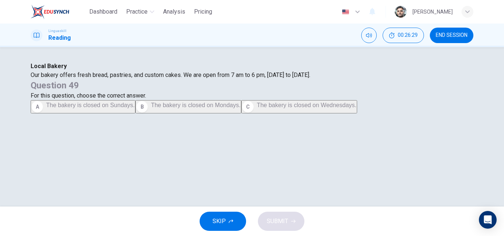
click at [135, 108] on span "The bakery is closed on Sundays." at bounding box center [90, 105] width 89 height 6
click at [284, 220] on span "SUBMIT" at bounding box center [277, 221] width 21 height 10
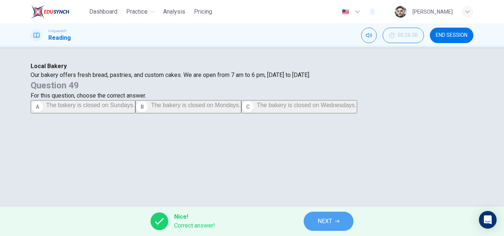
click at [339, 221] on icon "button" at bounding box center [337, 221] width 4 height 3
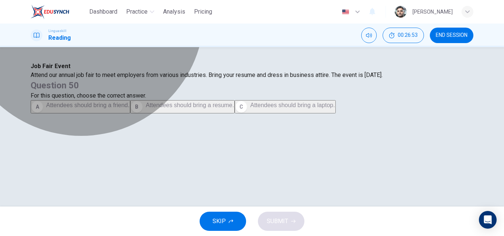
click at [235, 114] on button "B Attendees should bring a resume." at bounding box center [182, 106] width 104 height 13
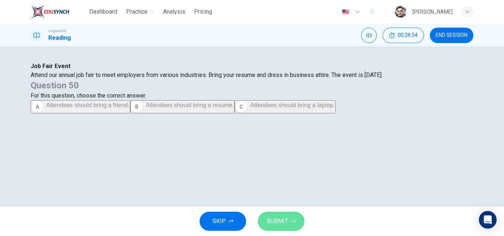
click at [293, 223] on icon "button" at bounding box center [293, 221] width 4 height 4
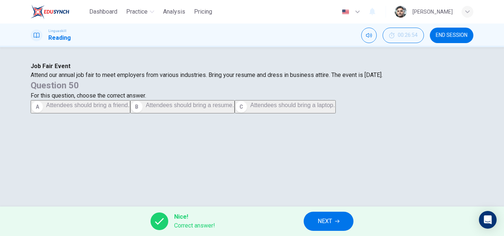
click at [346, 226] on button "NEXT" at bounding box center [329, 221] width 50 height 19
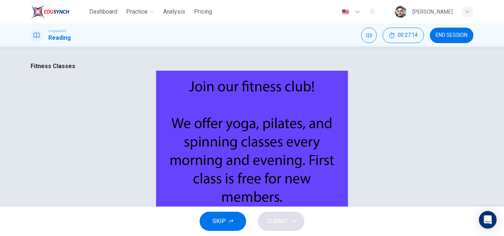
click at [285, 223] on span "SUBMIT" at bounding box center [277, 221] width 21 height 10
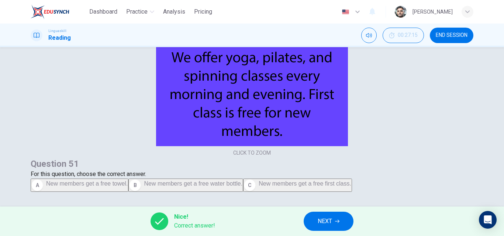
scroll to position [111, 0]
click at [335, 228] on button "NEXT" at bounding box center [329, 221] width 50 height 19
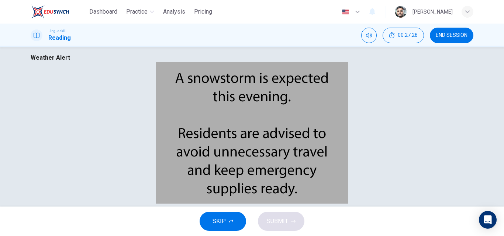
scroll to position [0, 0]
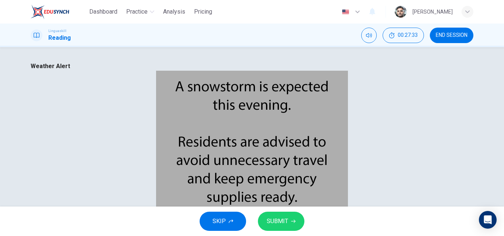
click at [278, 222] on span "SUBMIT" at bounding box center [277, 221] width 21 height 10
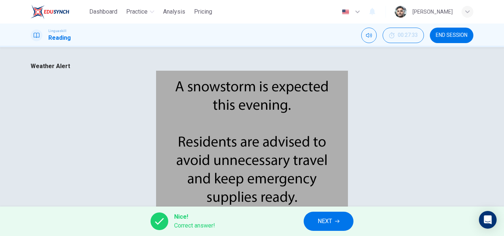
click at [341, 222] on button "NEXT" at bounding box center [329, 221] width 50 height 19
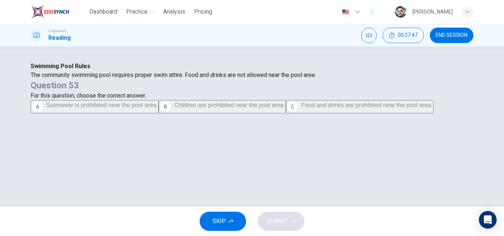
click at [353, 108] on span "Food and drinks are prohibited near the pool area." at bounding box center [366, 105] width 131 height 6
click at [274, 230] on button "SUBMIT" at bounding box center [281, 221] width 46 height 19
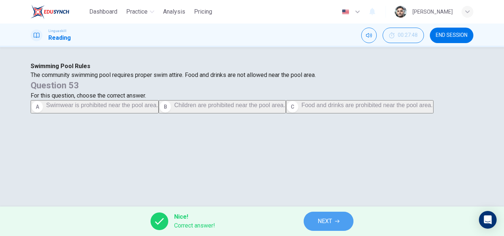
click at [334, 221] on button "NEXT" at bounding box center [329, 221] width 50 height 19
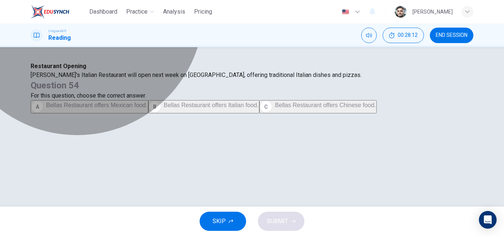
click at [259, 108] on span "Bellas Restaurant offers Italian food." at bounding box center [211, 105] width 95 height 6
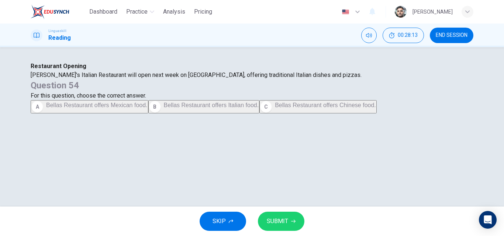
click at [276, 216] on button "SUBMIT" at bounding box center [281, 221] width 46 height 19
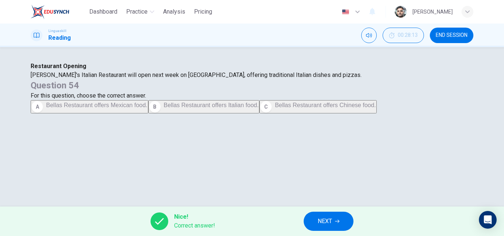
click at [326, 214] on button "NEXT" at bounding box center [329, 221] width 50 height 19
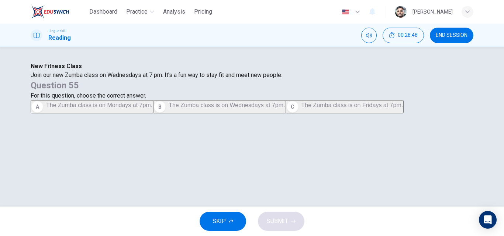
click at [457, 33] on span "END SESSION" at bounding box center [452, 35] width 32 height 6
